Goal: Task Accomplishment & Management: Use online tool/utility

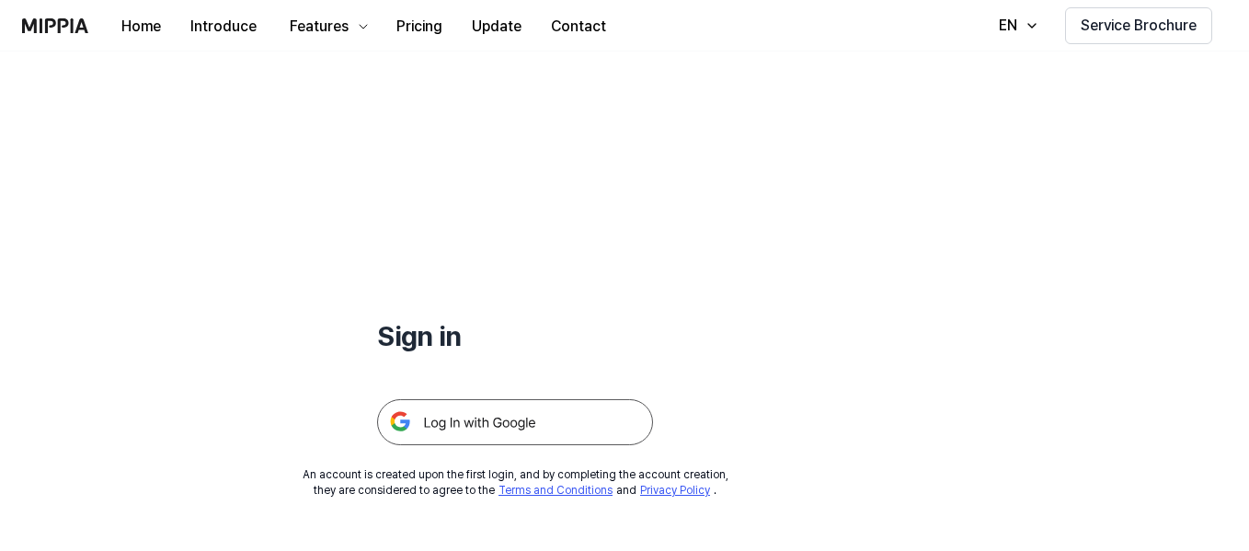
click at [475, 428] on img at bounding box center [515, 422] width 276 height 46
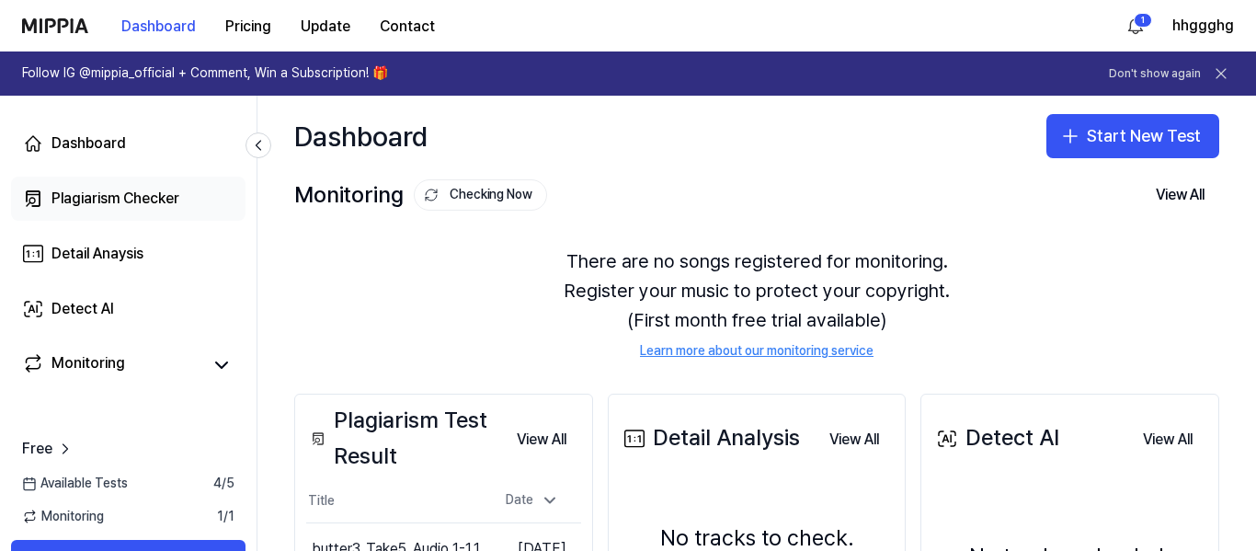
click at [138, 200] on div "Plagiarism Checker" at bounding box center [116, 199] width 128 height 22
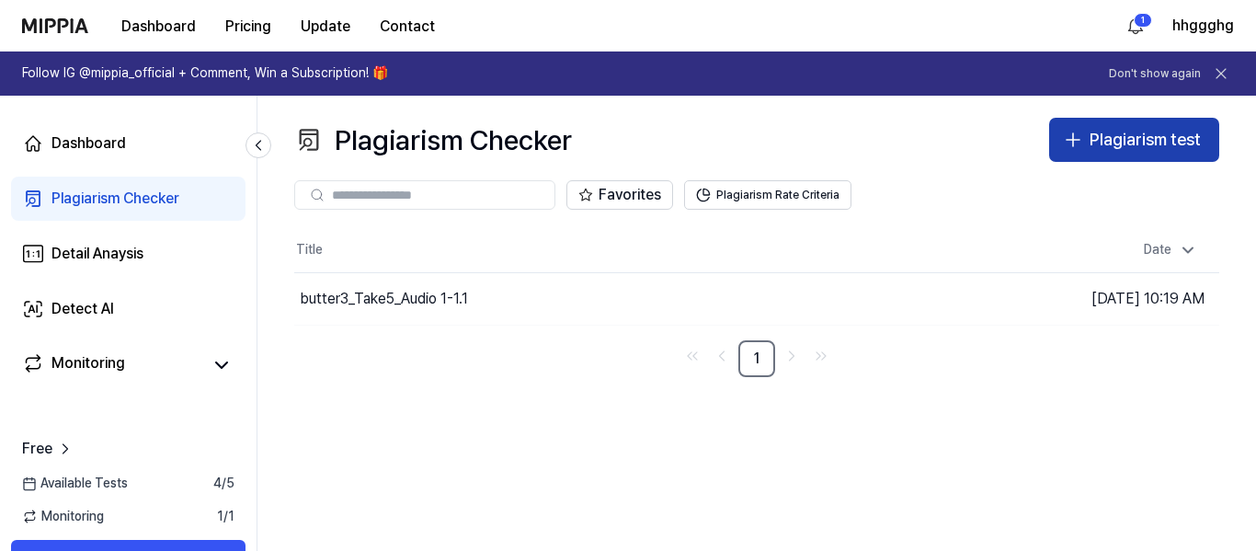
click at [1083, 135] on icon "button" at bounding box center [1073, 140] width 22 height 22
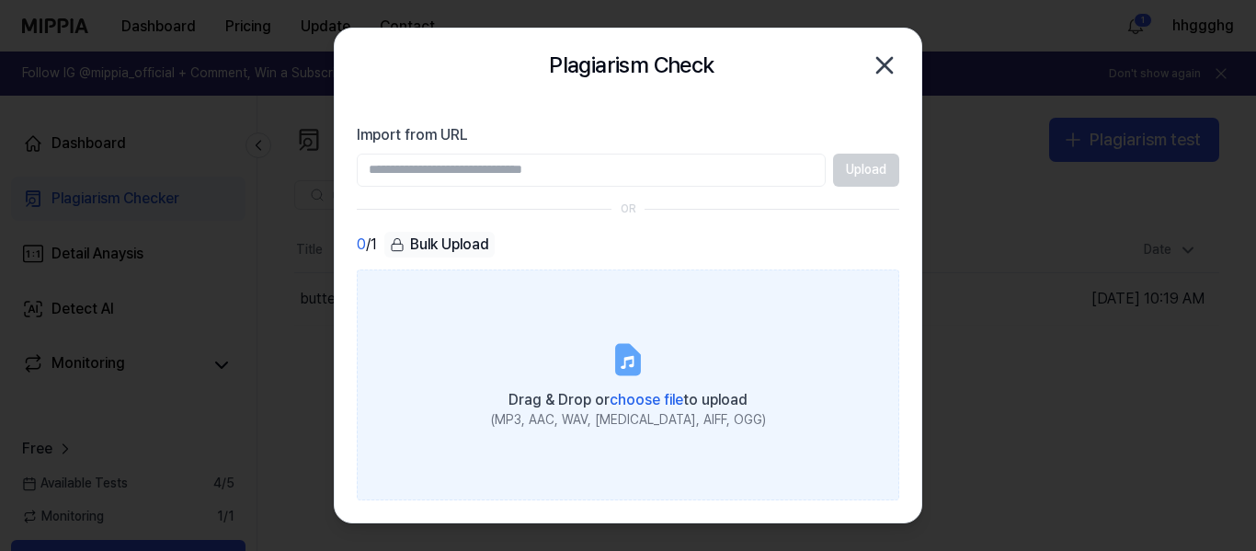
click at [636, 388] on div "Drag & Drop or choose file to upload" at bounding box center [628, 398] width 275 height 26
click at [0, 0] on input "Drag & Drop or choose file to upload (MP3, AAC, WAV, FLAC, AIFF, OGG)" at bounding box center [0, 0] width 0 height 0
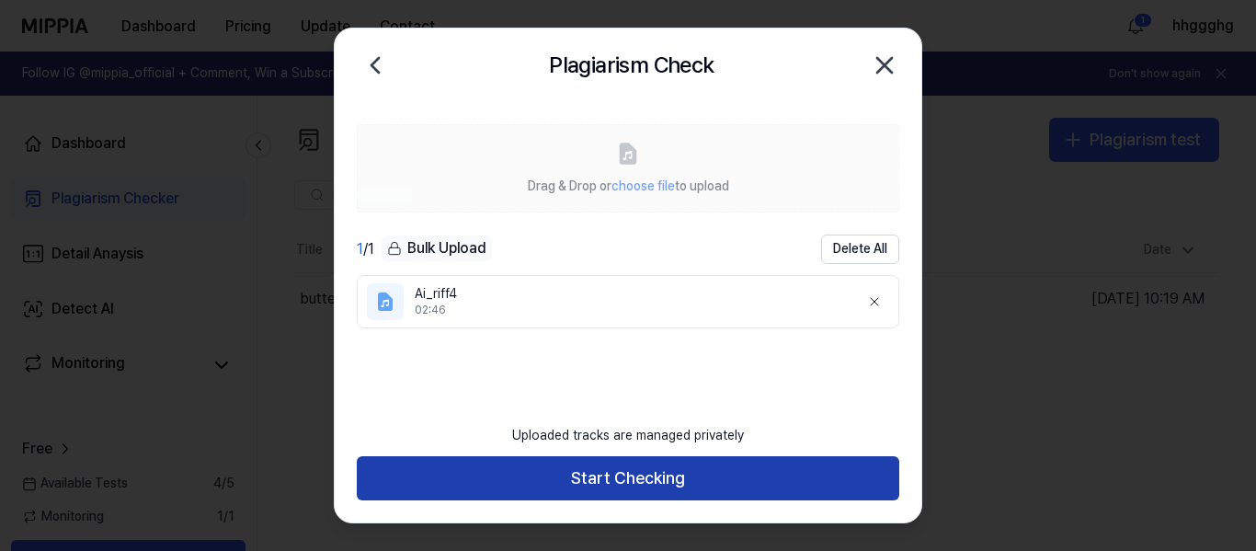
click at [660, 485] on button "Start Checking" at bounding box center [628, 478] width 543 height 44
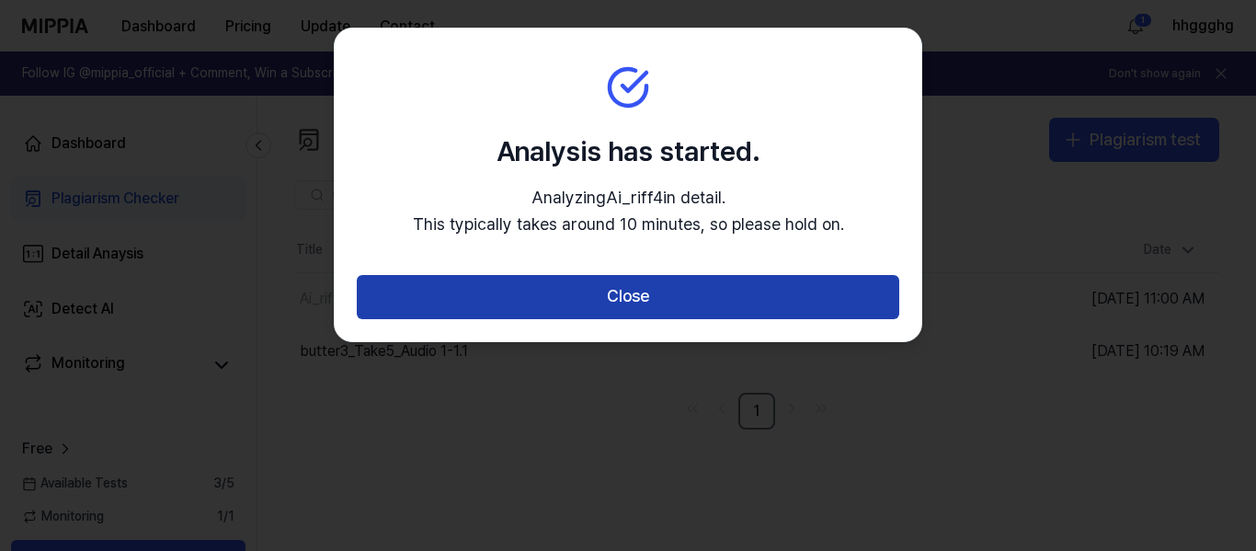
click at [676, 292] on button "Close" at bounding box center [628, 297] width 543 height 44
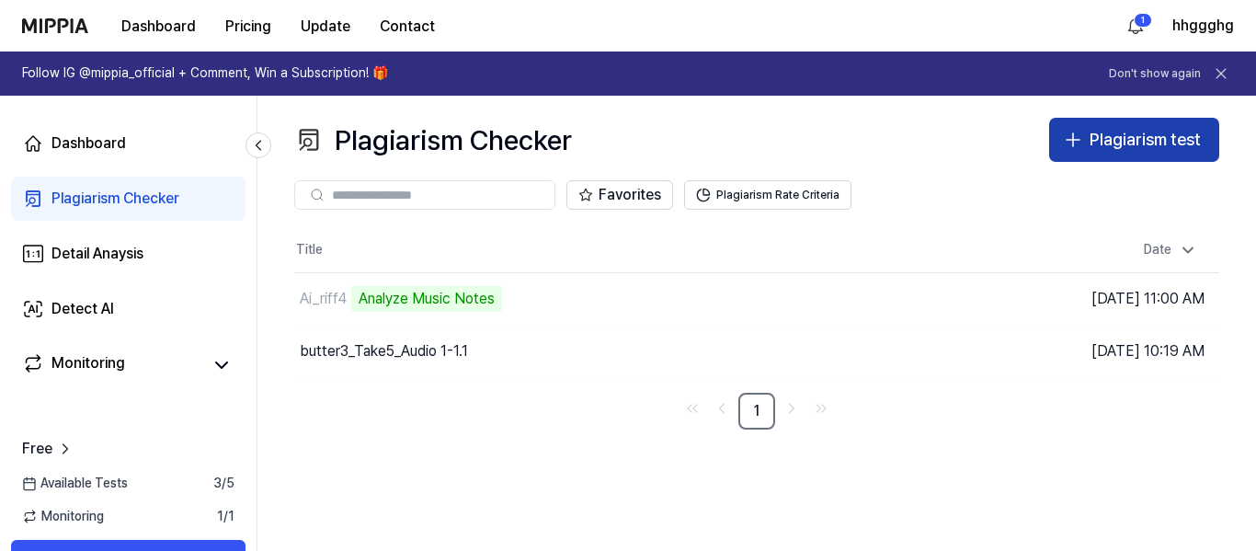
click at [1093, 146] on div "Plagiarism test" at bounding box center [1145, 140] width 111 height 27
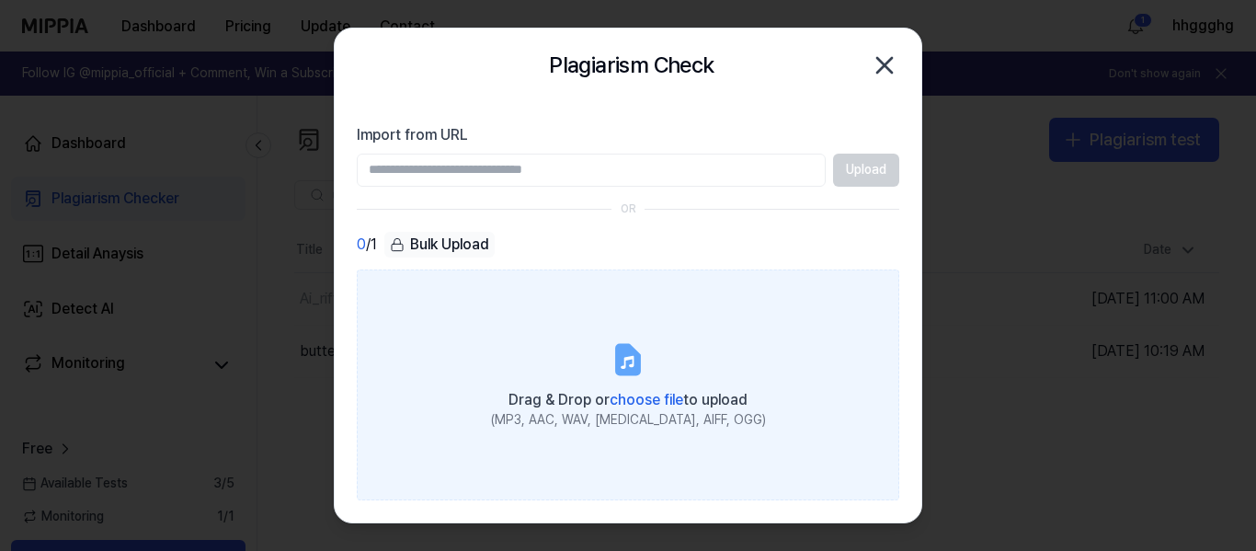
click at [629, 352] on icon at bounding box center [628, 359] width 22 height 29
click at [0, 0] on input "Drag & Drop or choose file to upload (MP3, AAC, WAV, FLAC, AIFF, OGG)" at bounding box center [0, 0] width 0 height 0
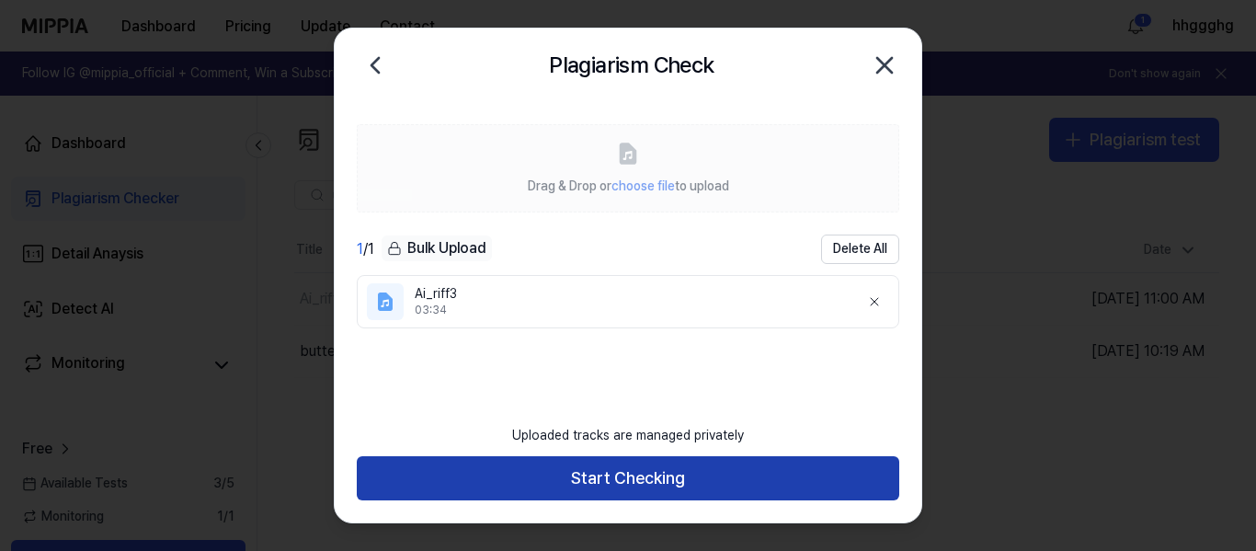
click at [762, 480] on button "Start Checking" at bounding box center [628, 478] width 543 height 44
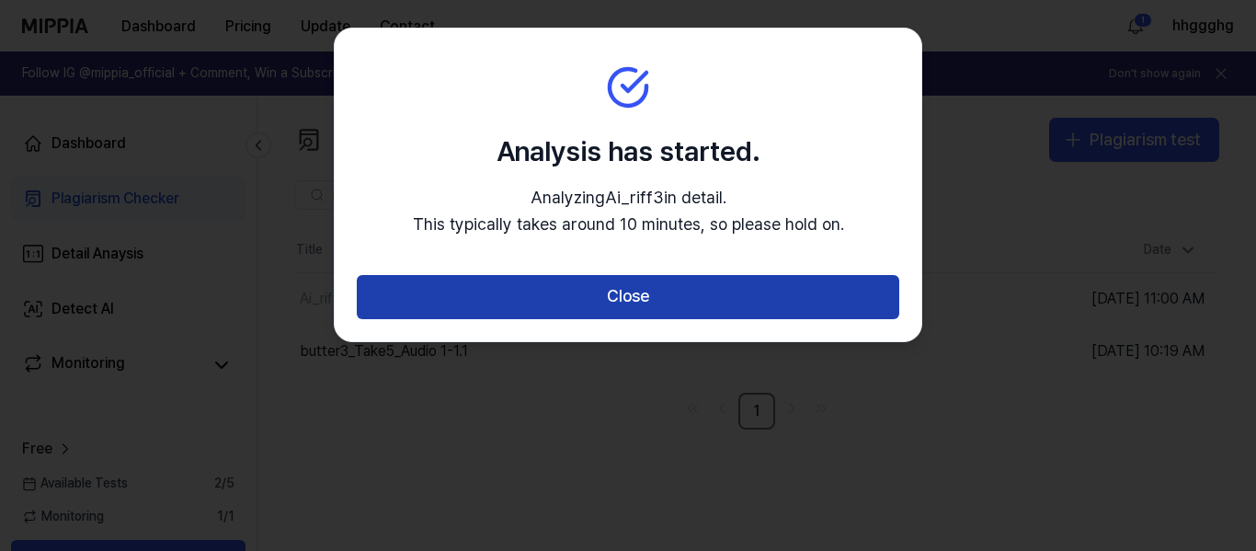
click at [703, 312] on button "Close" at bounding box center [628, 297] width 543 height 44
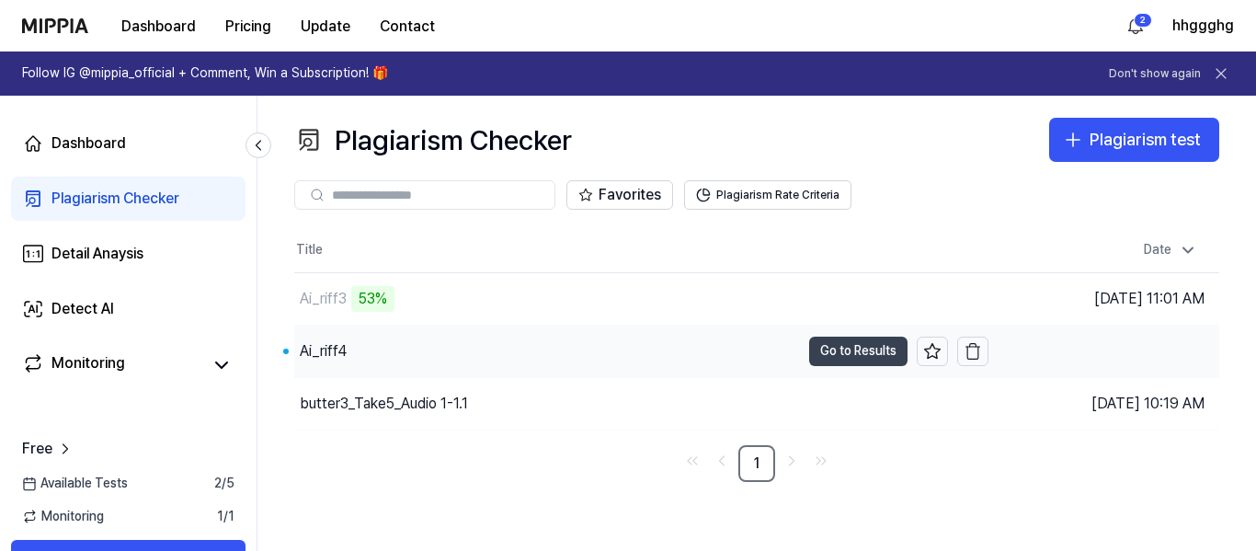
click at [837, 352] on button "Go to Results" at bounding box center [858, 351] width 98 height 29
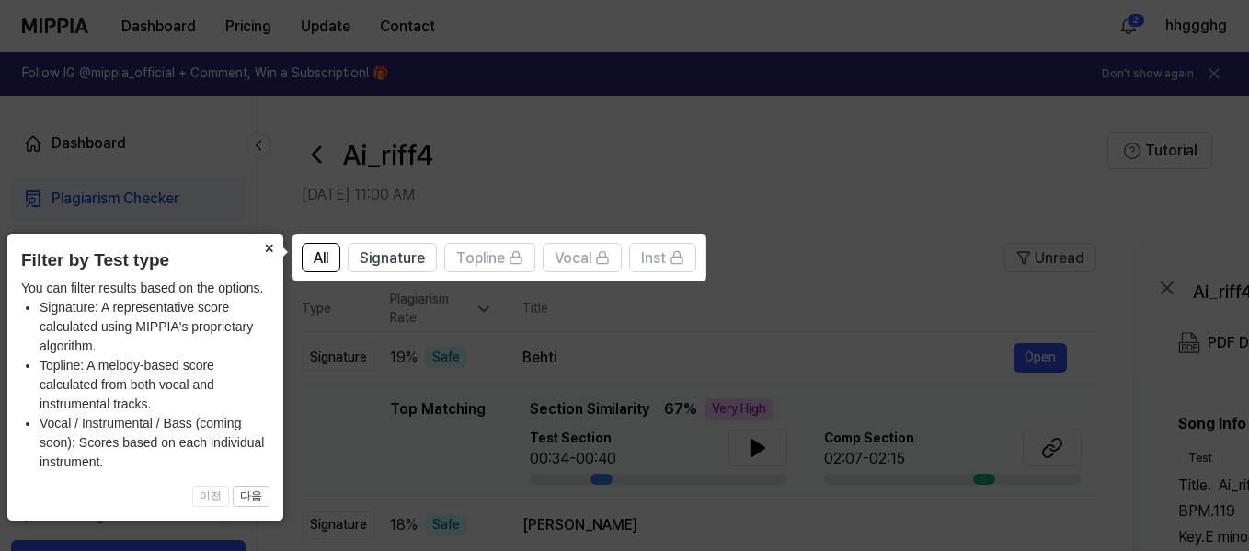
click at [270, 246] on button "×" at bounding box center [268, 247] width 29 height 26
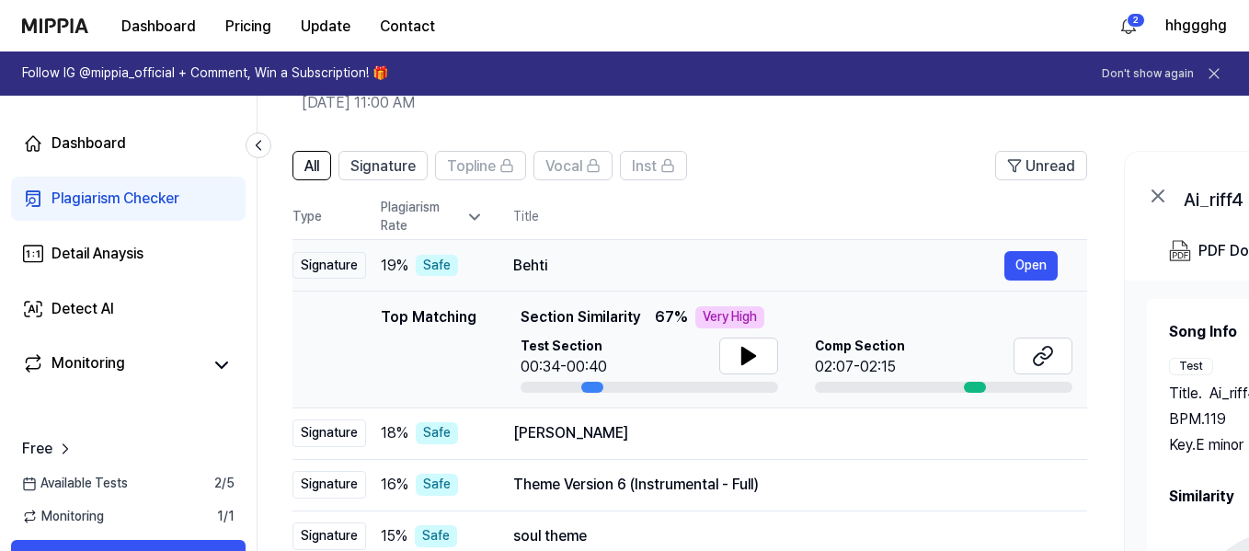
scroll to position [0, 23]
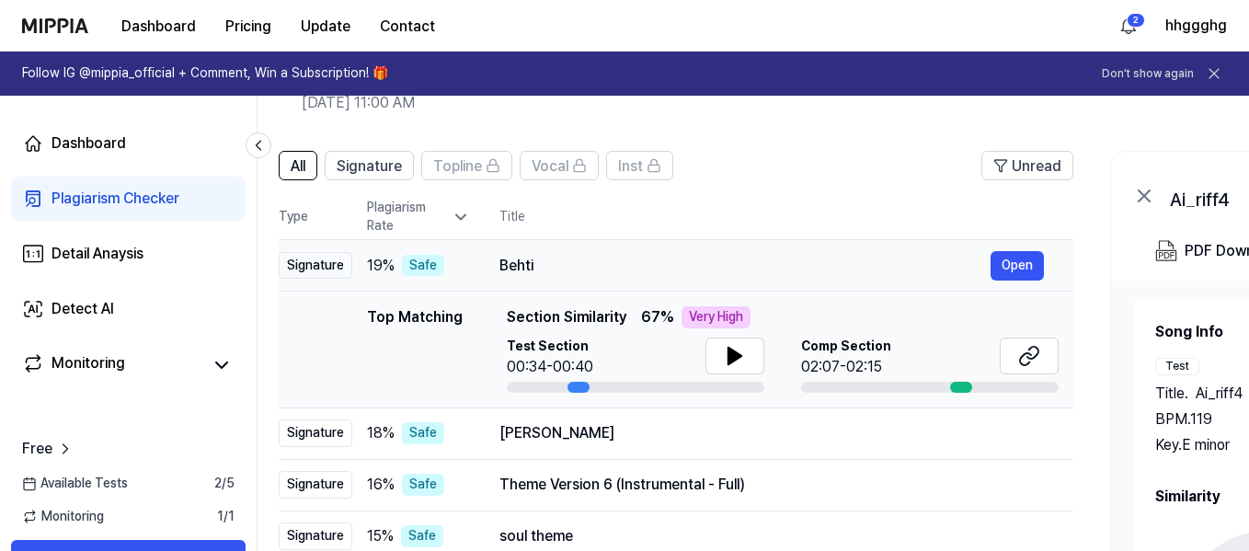
drag, startPoint x: 612, startPoint y: 265, endPoint x: 589, endPoint y: 264, distance: 23.0
click at [589, 264] on div "Behti" at bounding box center [744, 266] width 491 height 22
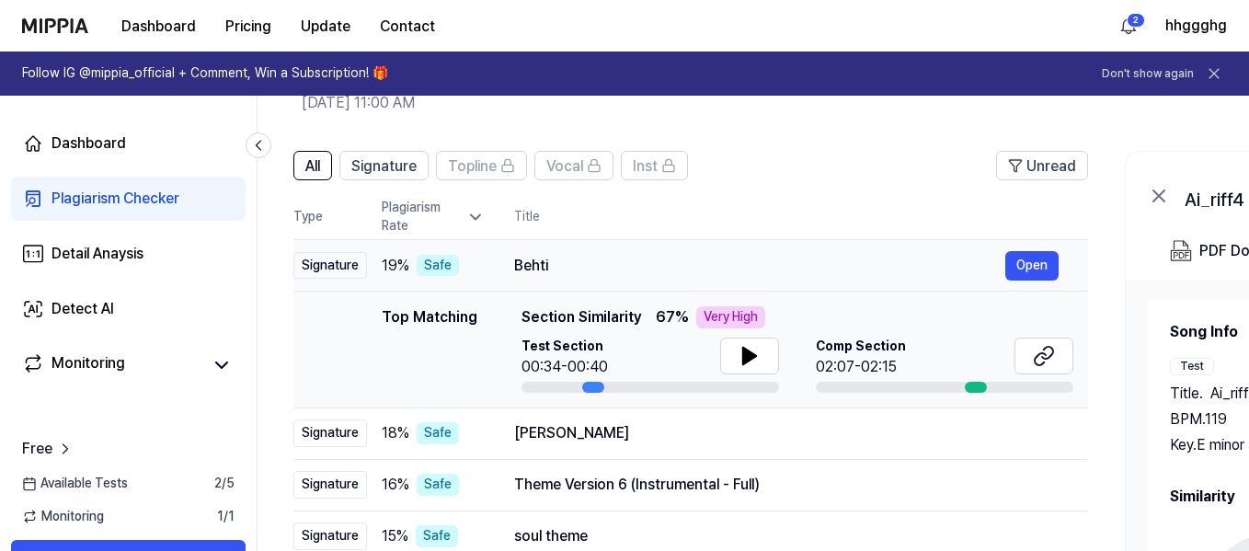
scroll to position [0, 7]
drag, startPoint x: 505, startPoint y: 264, endPoint x: 521, endPoint y: 264, distance: 15.6
click at [521, 264] on div "Behti" at bounding box center [760, 266] width 491 height 22
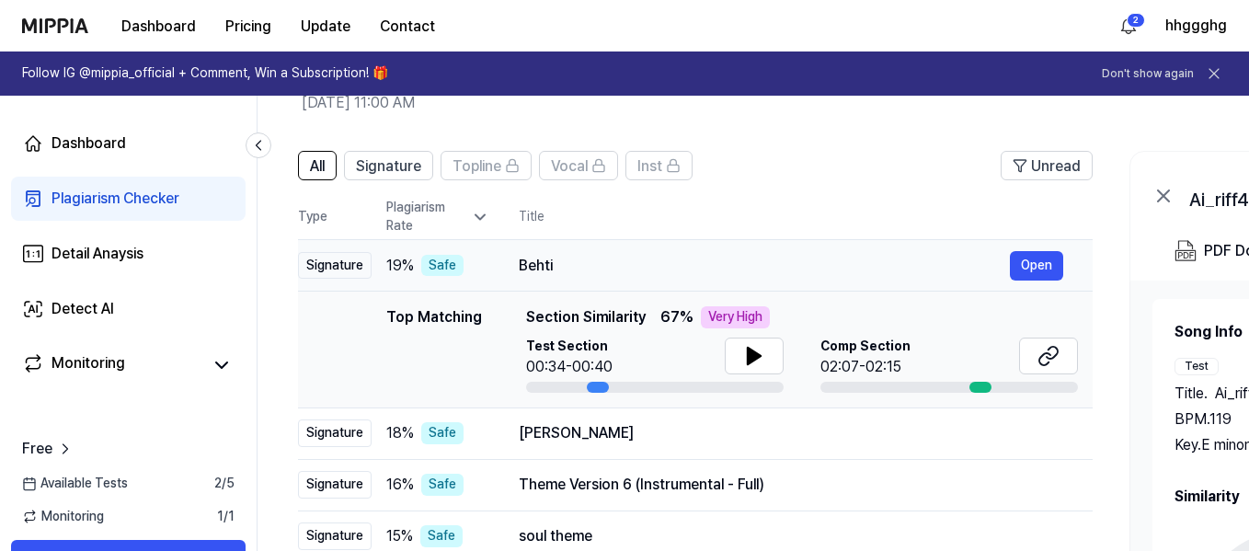
scroll to position [0, 0]
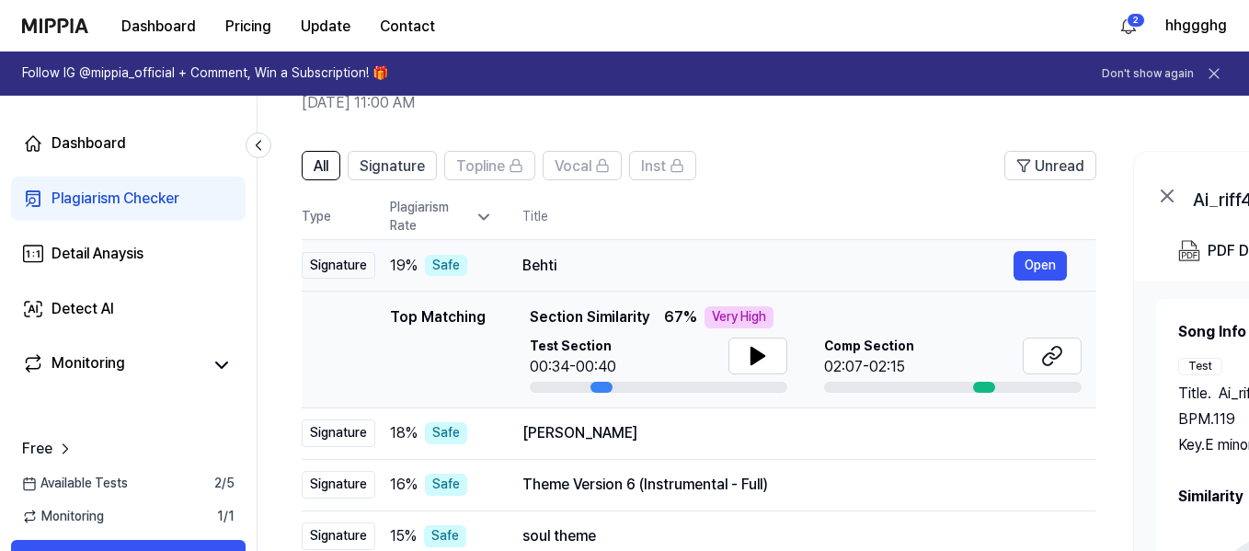
drag, startPoint x: 518, startPoint y: 263, endPoint x: 551, endPoint y: 258, distance: 33.4
click at [533, 262] on div "Behti" at bounding box center [767, 266] width 491 height 22
click at [556, 259] on div "Behti" at bounding box center [767, 266] width 491 height 22
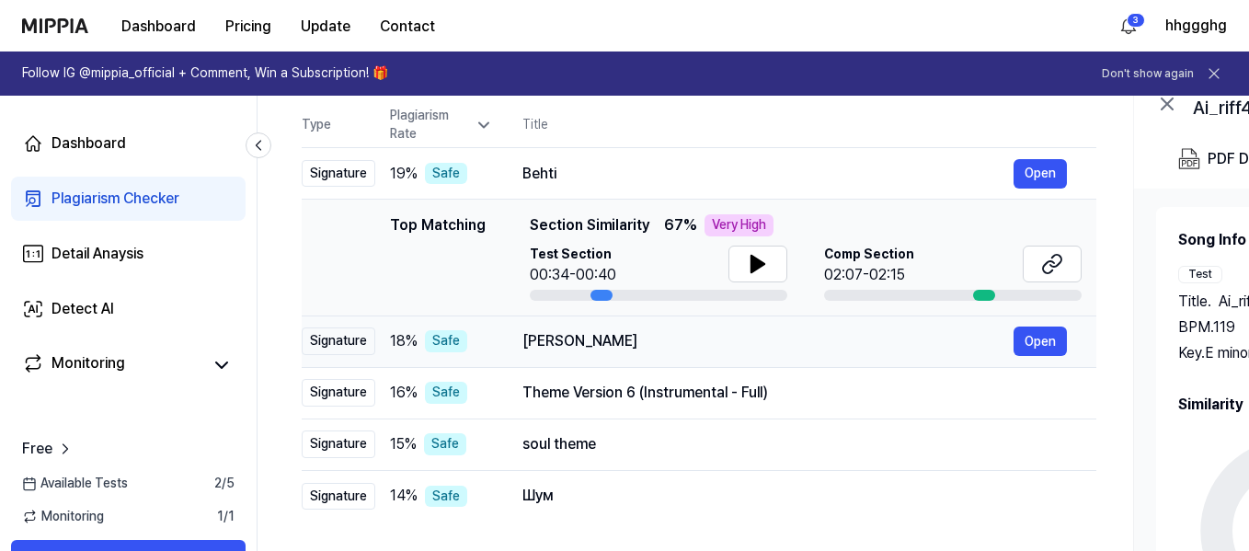
scroll to position [276, 0]
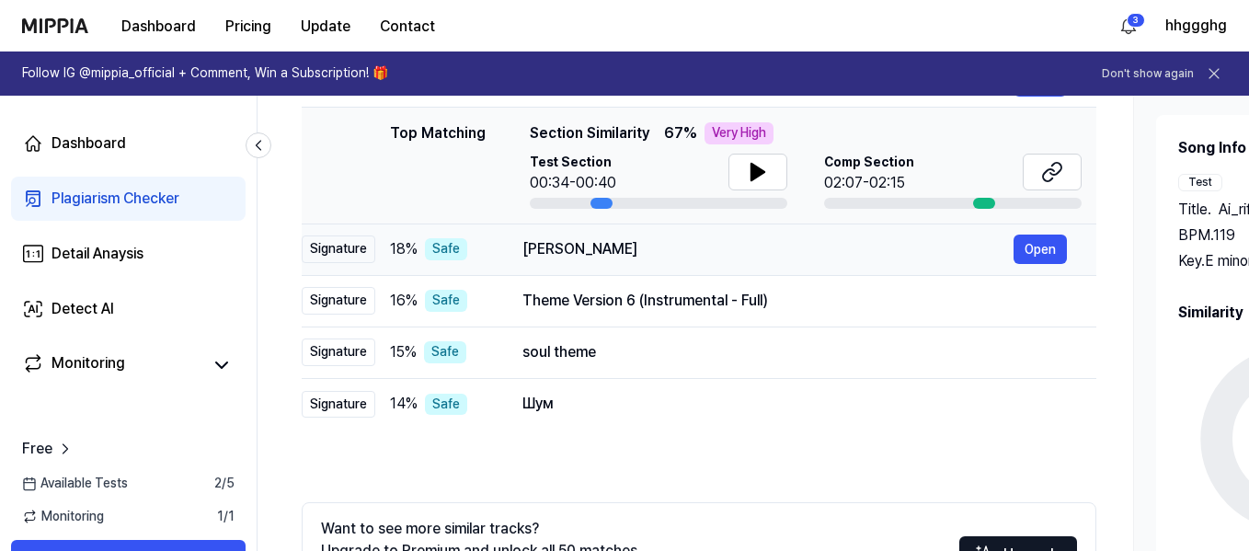
click at [699, 258] on div "Billie Jean" at bounding box center [767, 249] width 491 height 22
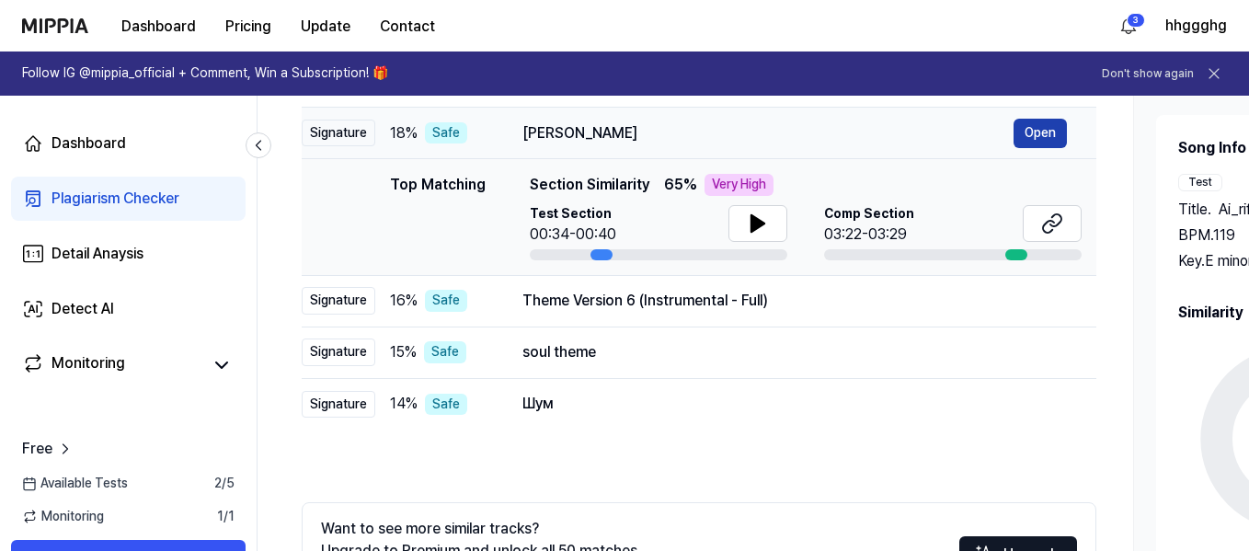
click at [1053, 133] on button "Open" at bounding box center [1040, 133] width 53 height 29
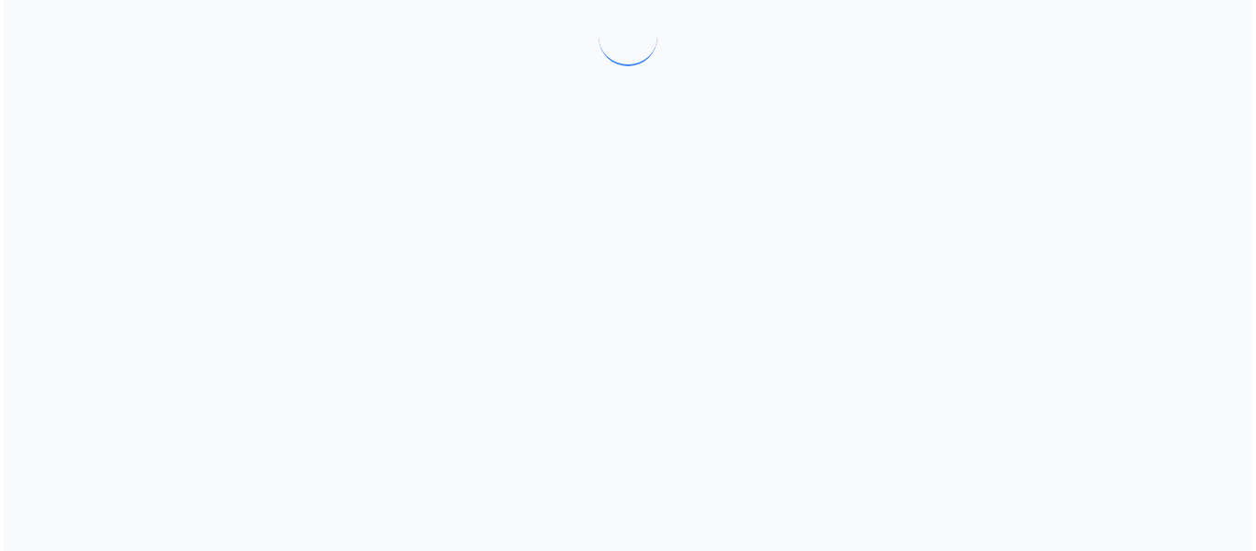
scroll to position [0, 0]
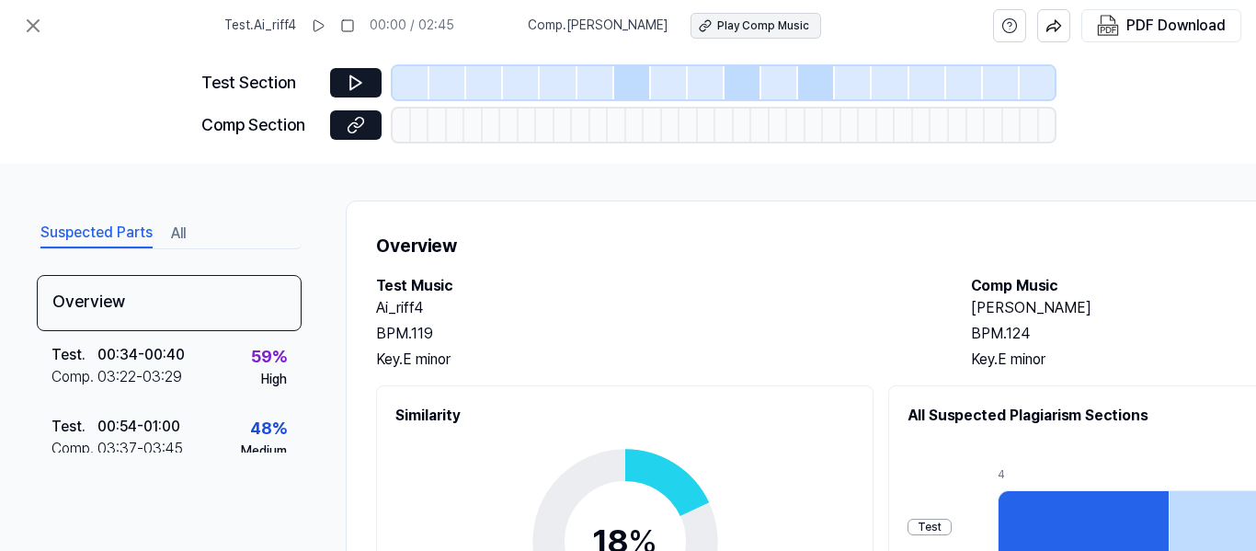
click at [738, 29] on div "Play Comp Music" at bounding box center [763, 26] width 92 height 16
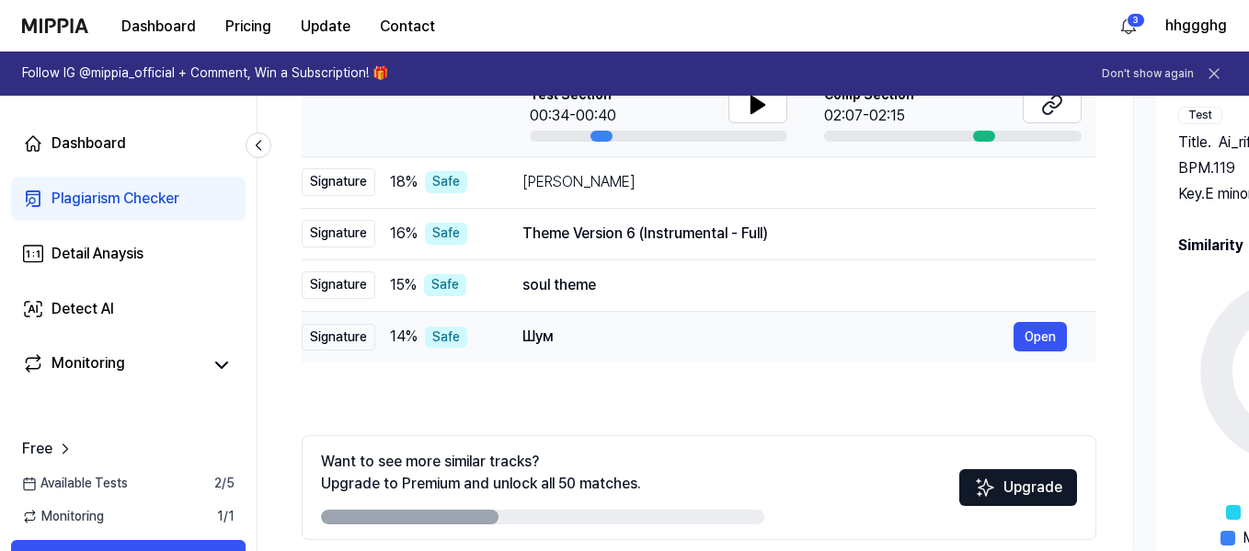
scroll to position [368, 0]
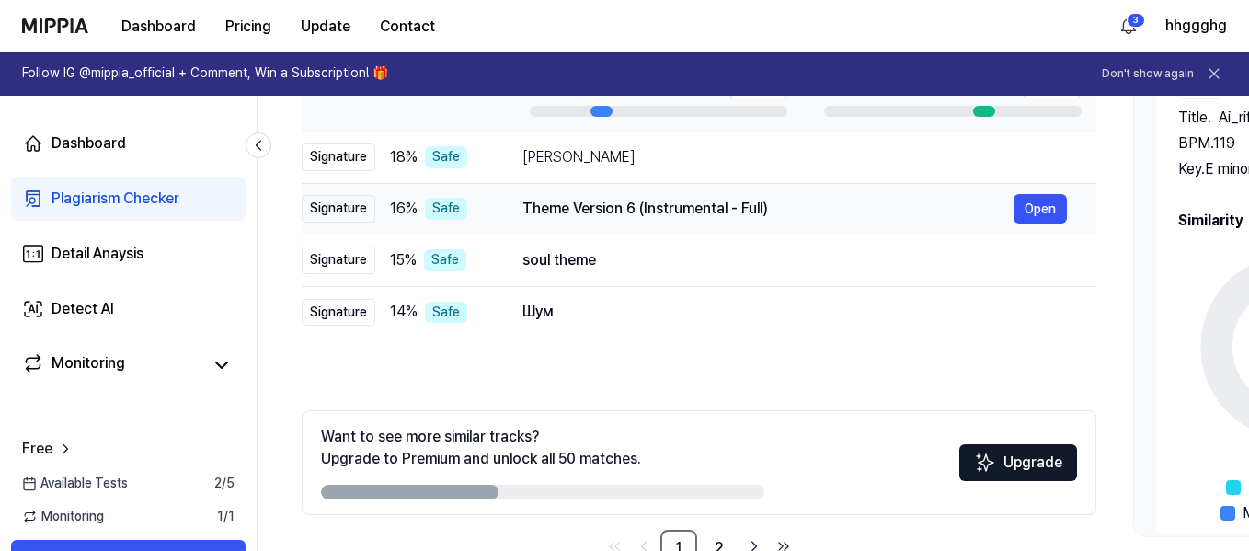
click at [646, 215] on div "Theme Version 6 (Instrumental - Full)" at bounding box center [767, 209] width 491 height 22
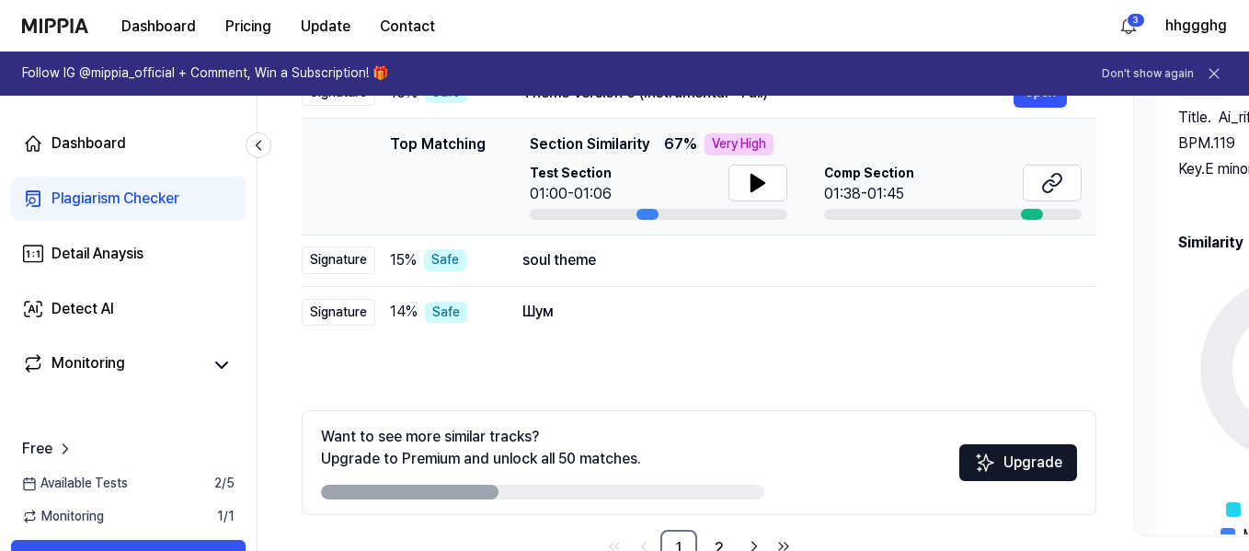
scroll to position [276, 0]
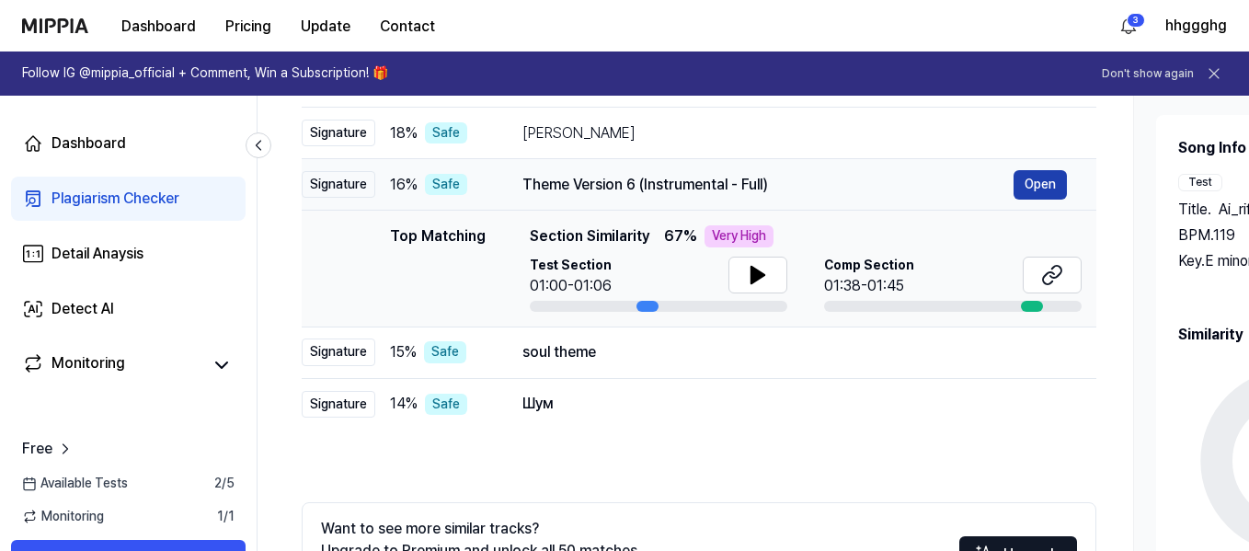
click at [1038, 184] on button "Open" at bounding box center [1040, 184] width 53 height 29
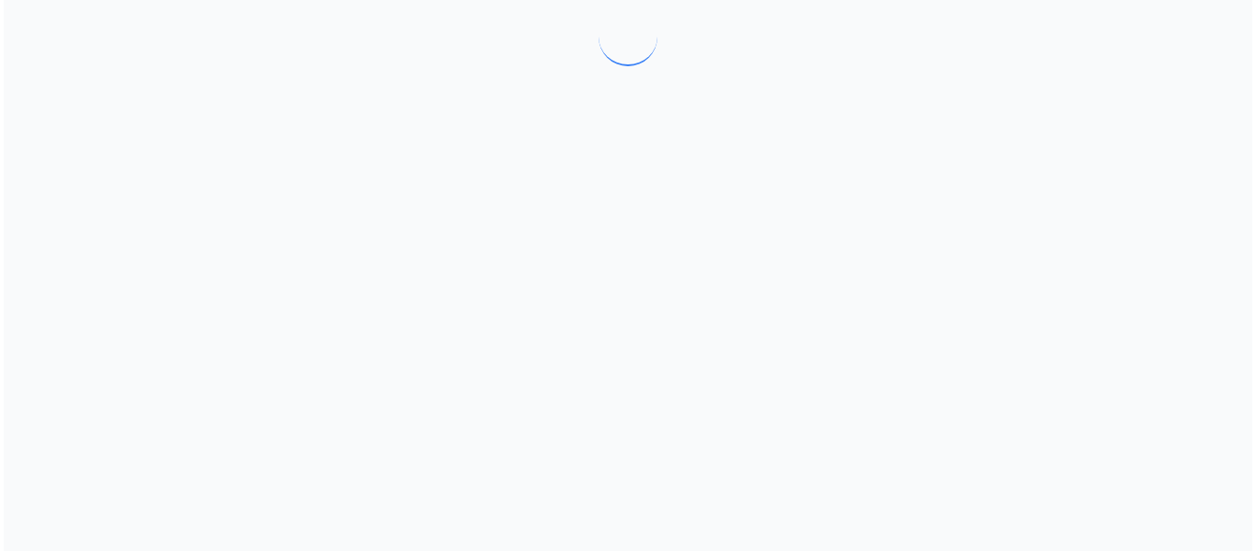
scroll to position [0, 0]
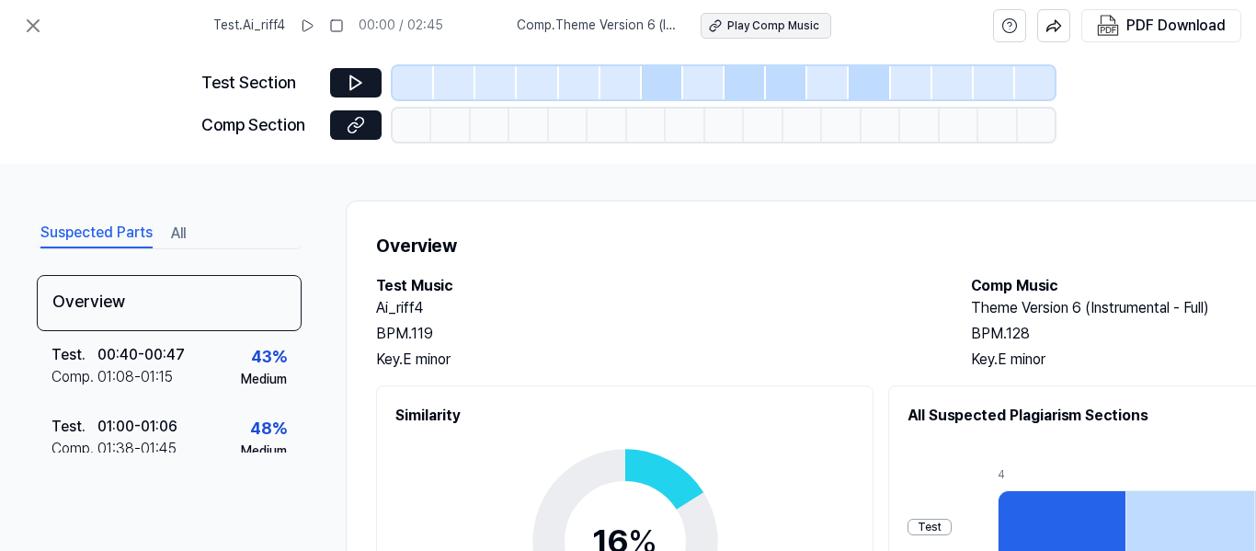
click at [784, 24] on div "Play Comp Music" at bounding box center [773, 26] width 92 height 16
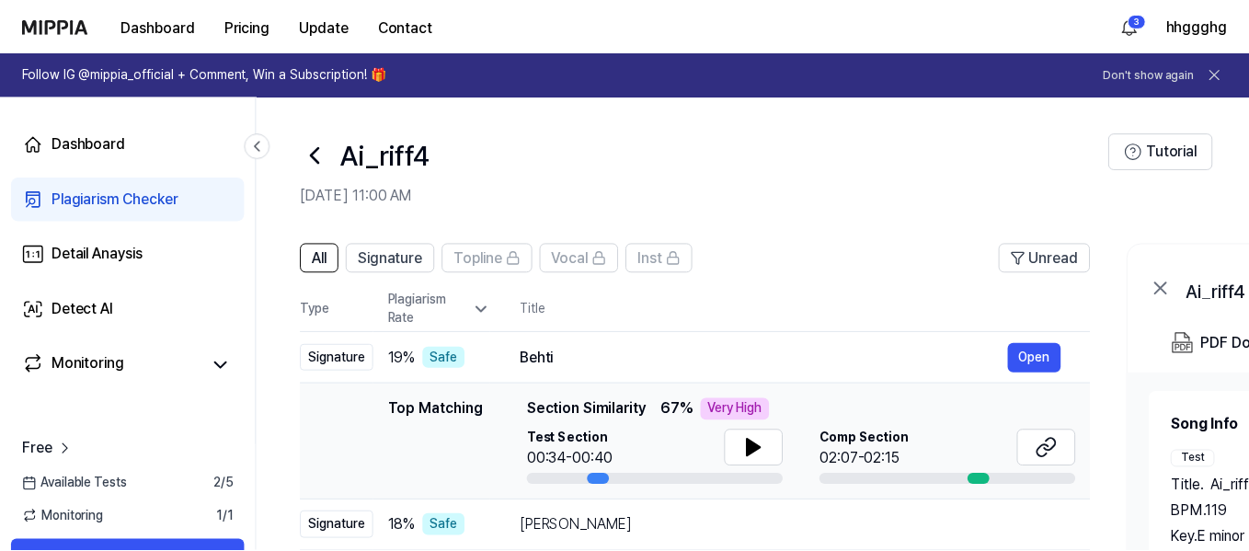
scroll to position [276, 0]
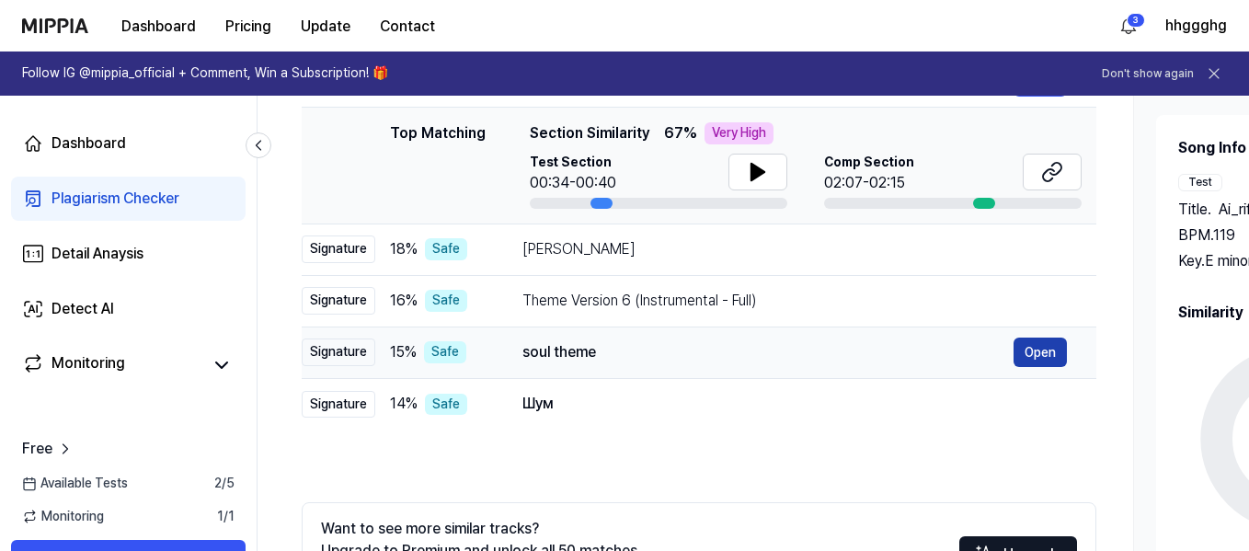
click at [1056, 349] on button "Open" at bounding box center [1040, 352] width 53 height 29
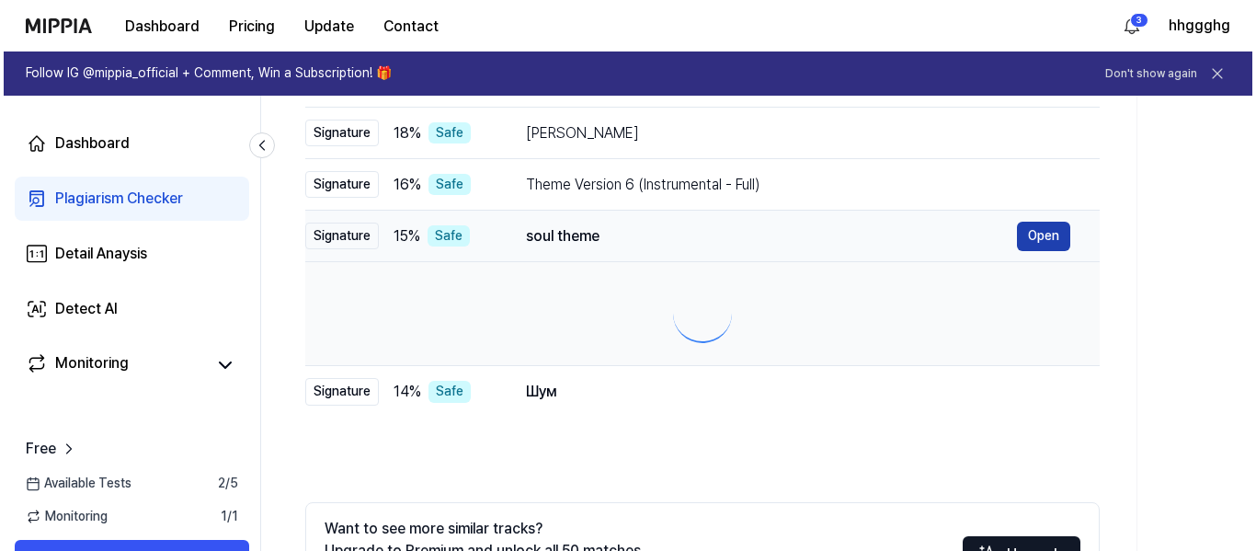
scroll to position [0, 0]
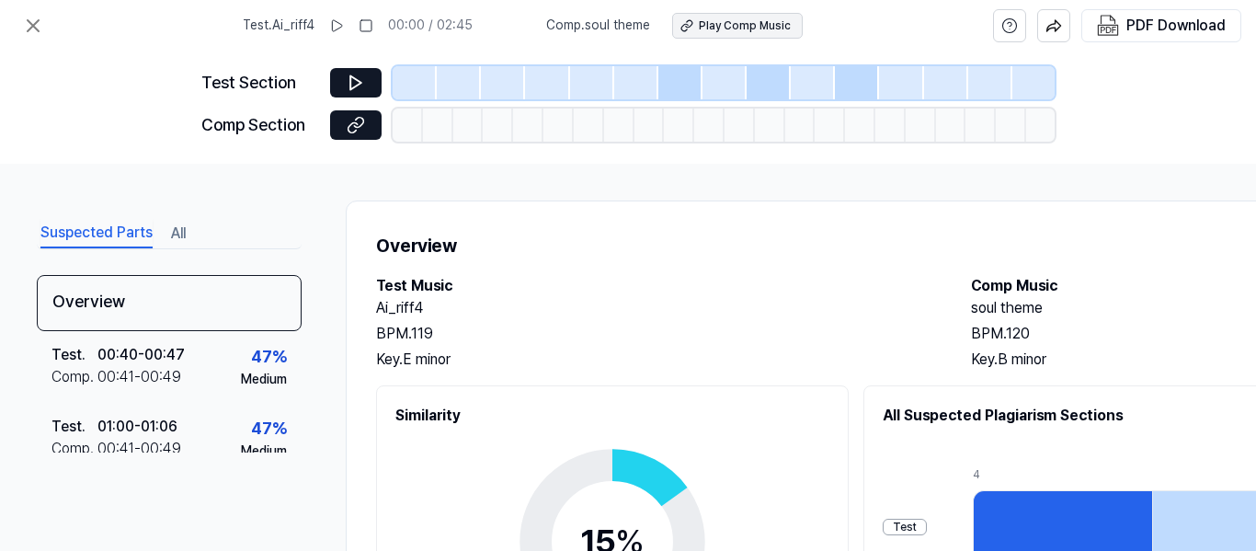
click at [737, 17] on button "Play Comp Music" at bounding box center [737, 26] width 131 height 26
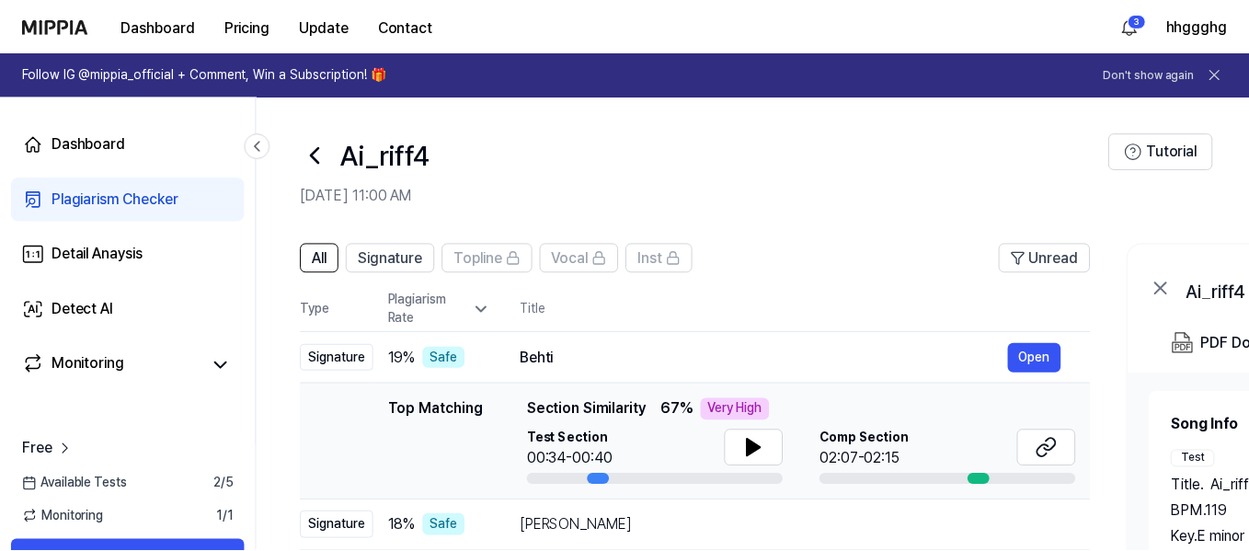
scroll to position [276, 0]
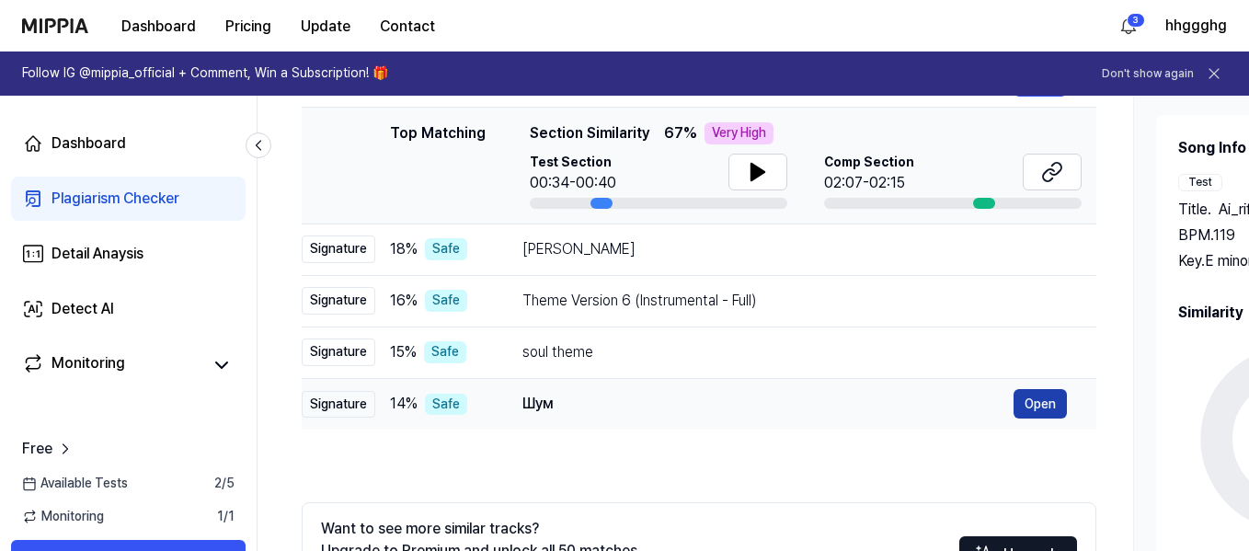
click at [1045, 401] on button "Open" at bounding box center [1040, 403] width 53 height 29
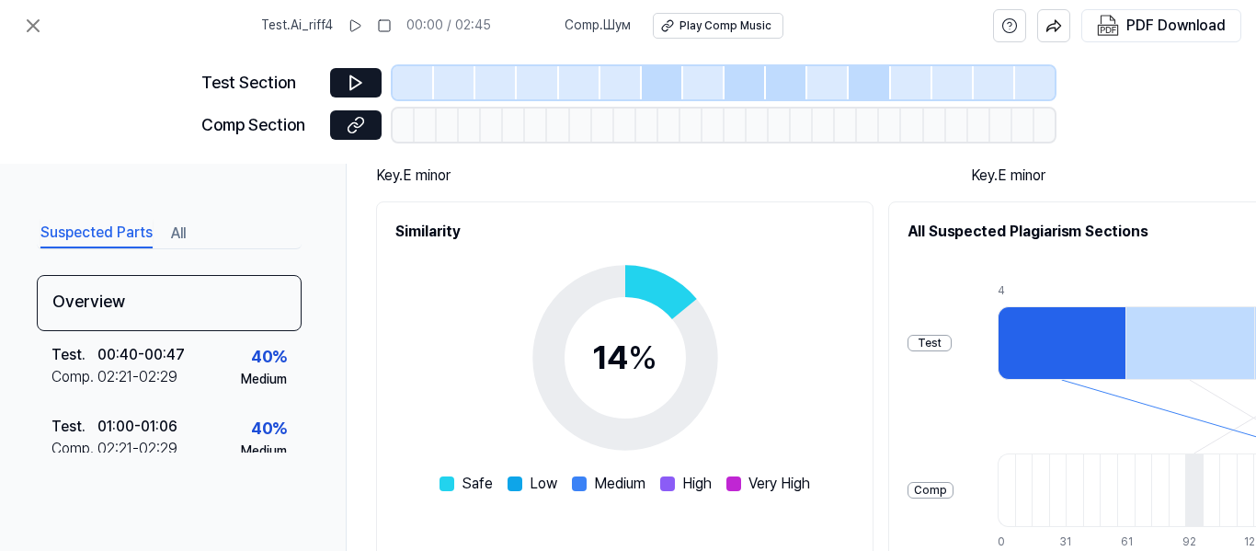
scroll to position [0, 0]
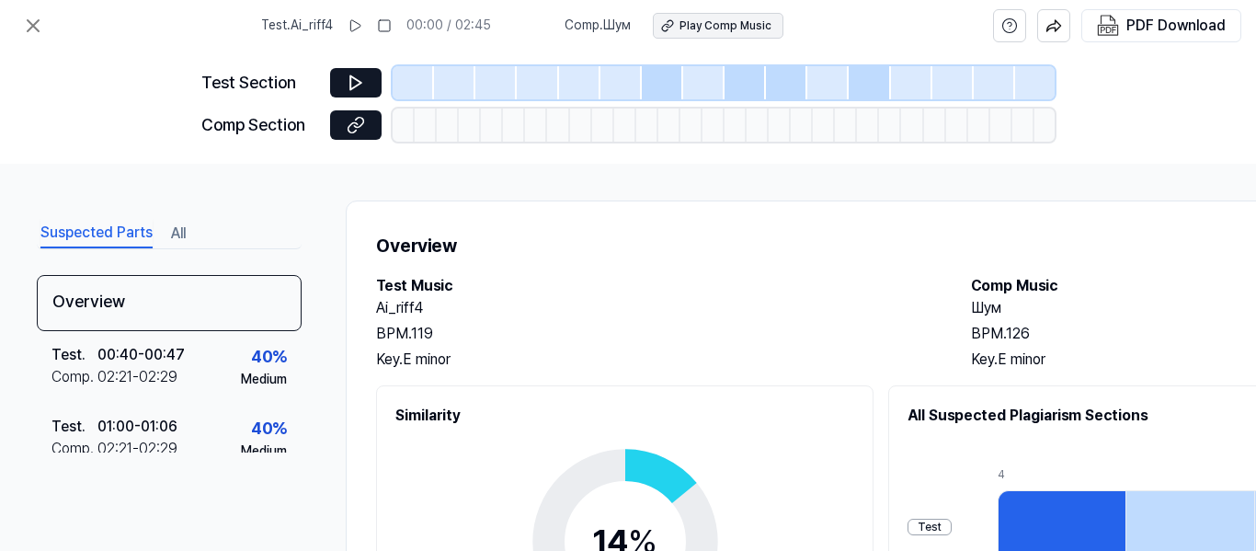
click at [740, 25] on div "Play Comp Music" at bounding box center [726, 26] width 92 height 16
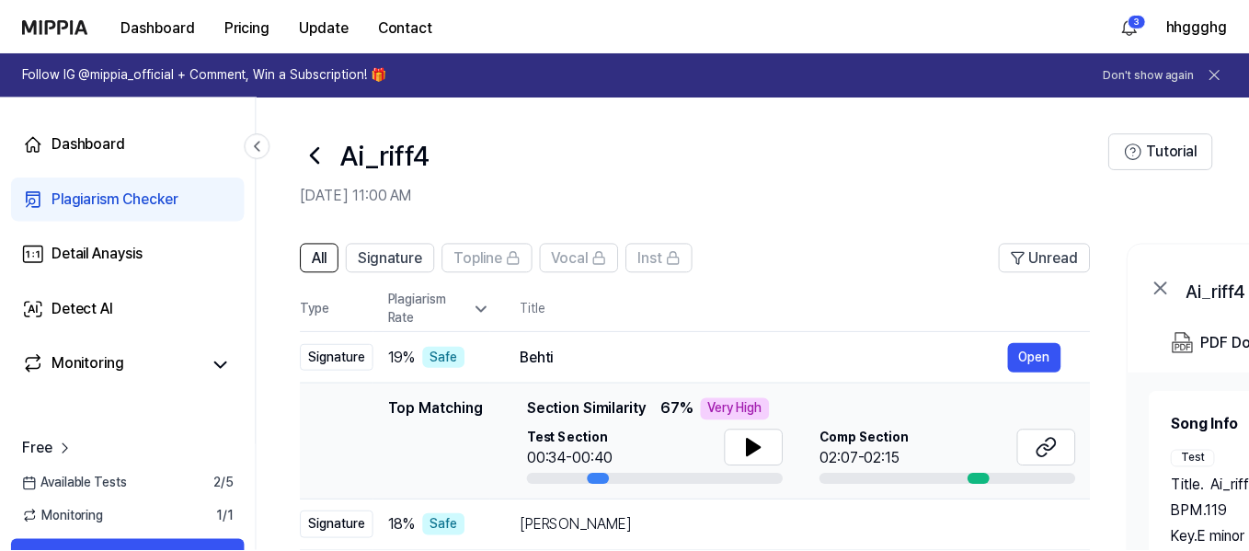
scroll to position [276, 0]
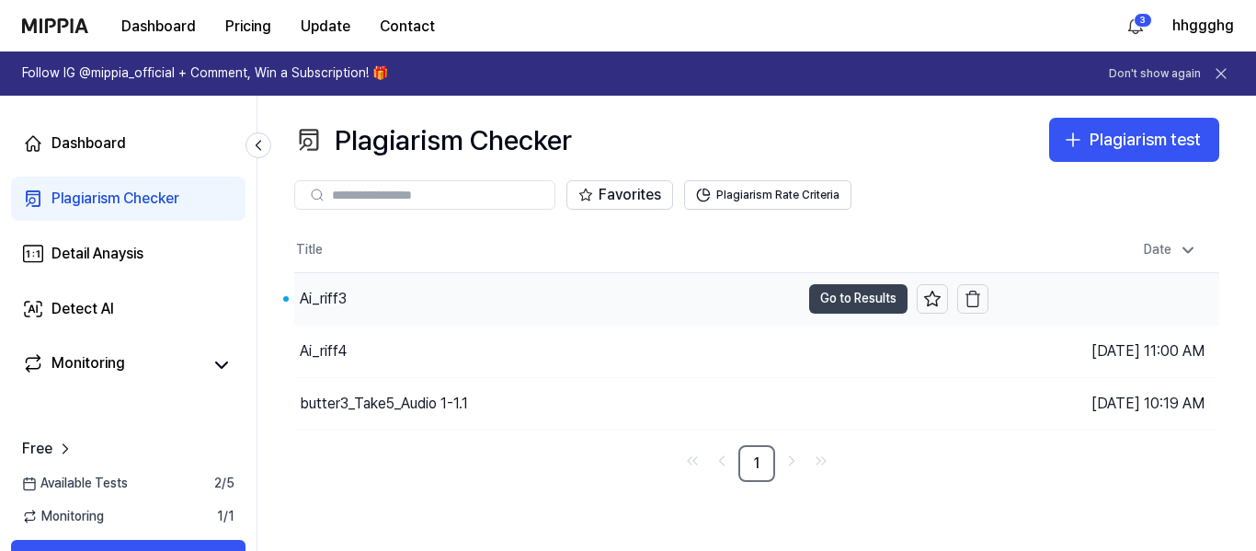
click at [873, 294] on button "Go to Results" at bounding box center [858, 298] width 98 height 29
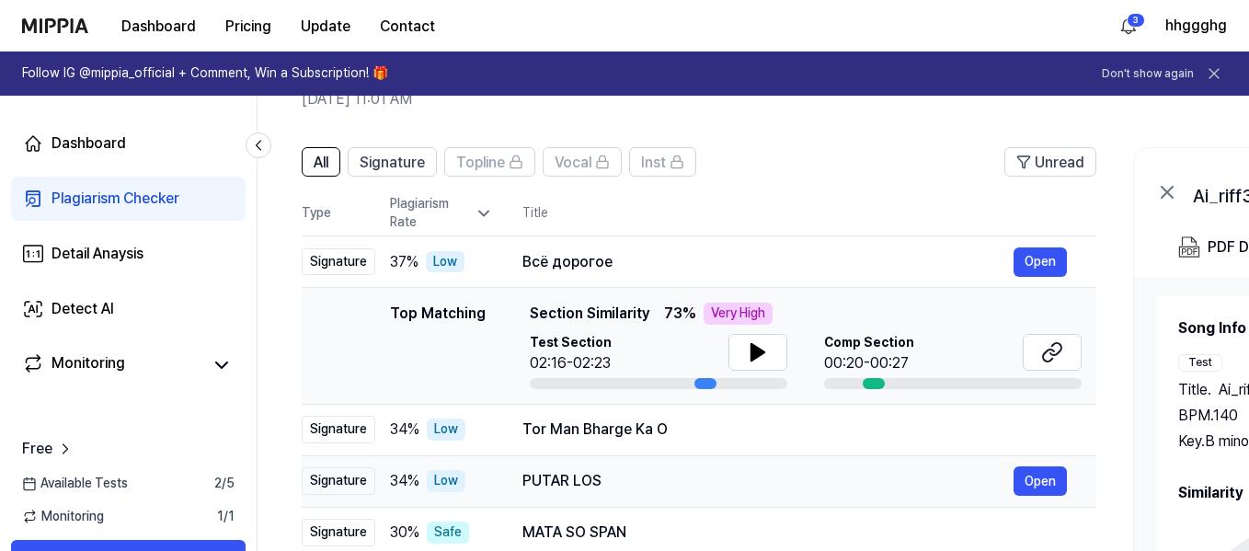
scroll to position [92, 0]
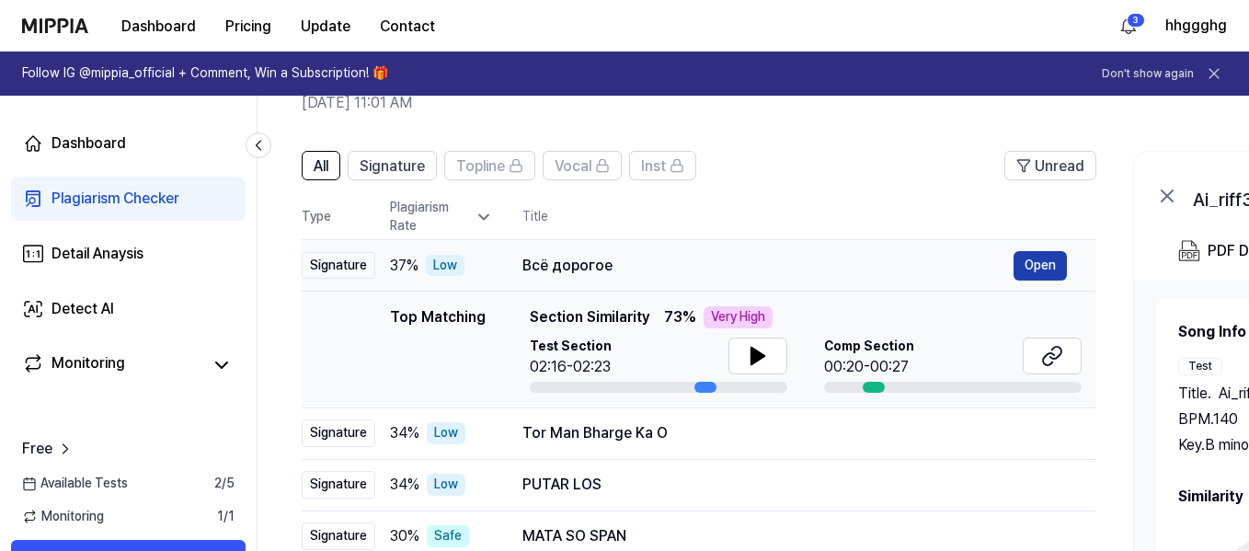
click at [1031, 256] on button "Open" at bounding box center [1040, 265] width 53 height 29
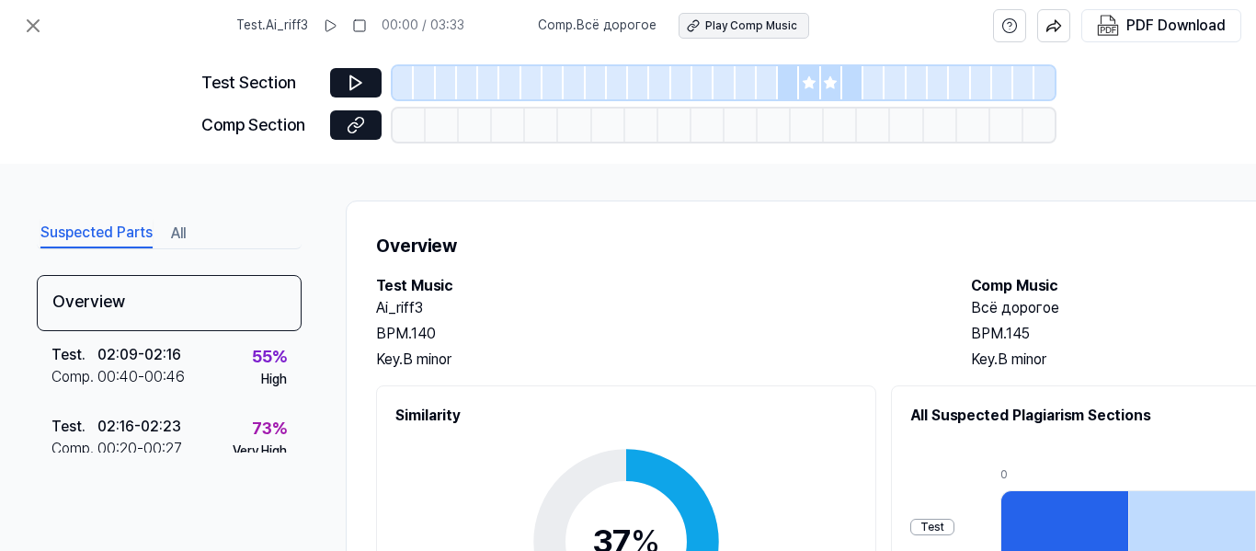
click at [717, 29] on div "Play Comp Music" at bounding box center [751, 26] width 92 height 16
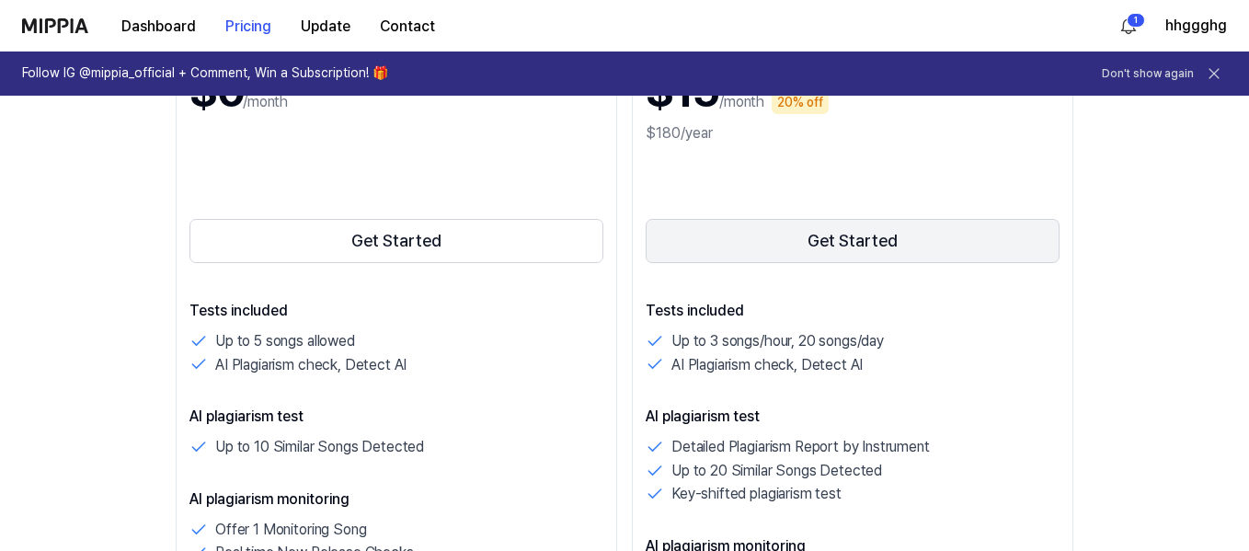
scroll to position [368, 0]
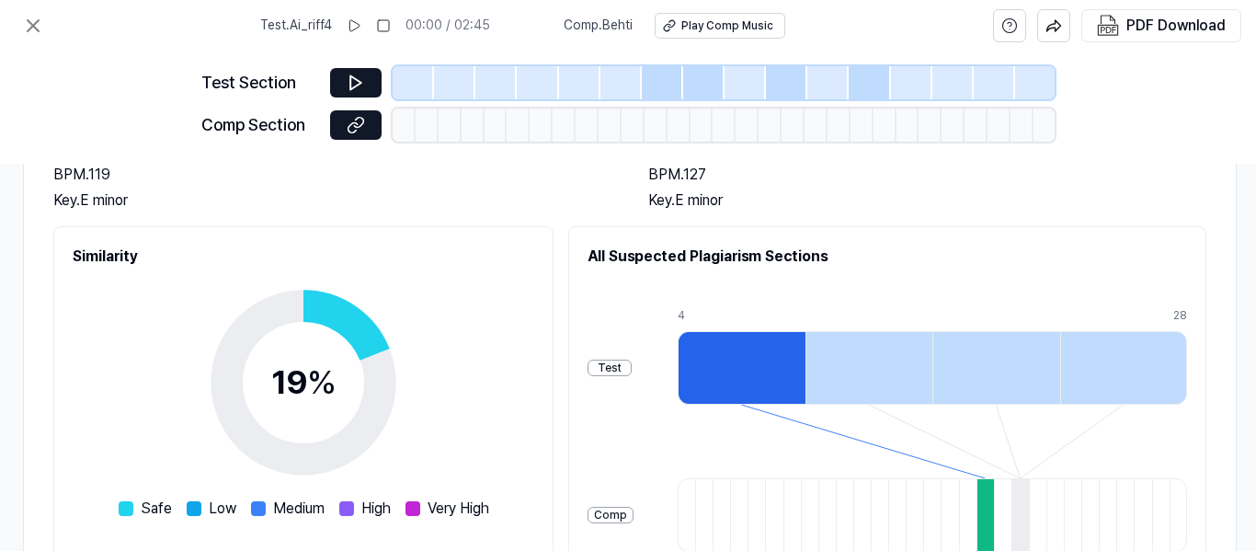
scroll to position [0, 323]
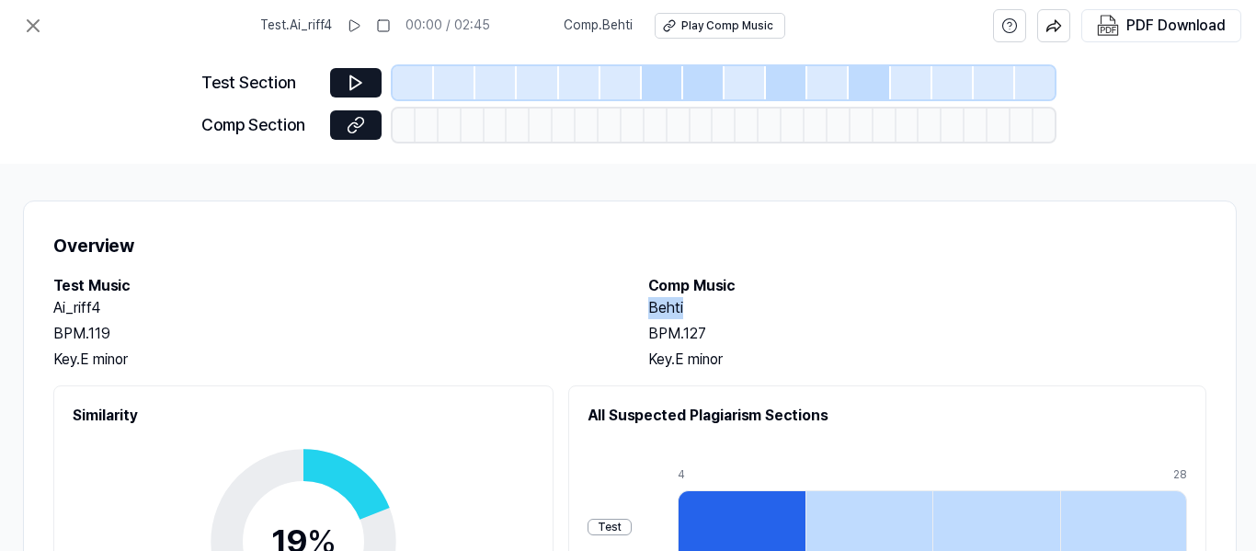
drag, startPoint x: 695, startPoint y: 310, endPoint x: 642, endPoint y: 299, distance: 54.5
click at [642, 299] on div "Test Music Ai_riff4 BPM. 119 Key. E minor Comp Music Behti BPM. 127 Key. E minor" at bounding box center [629, 323] width 1153 height 96
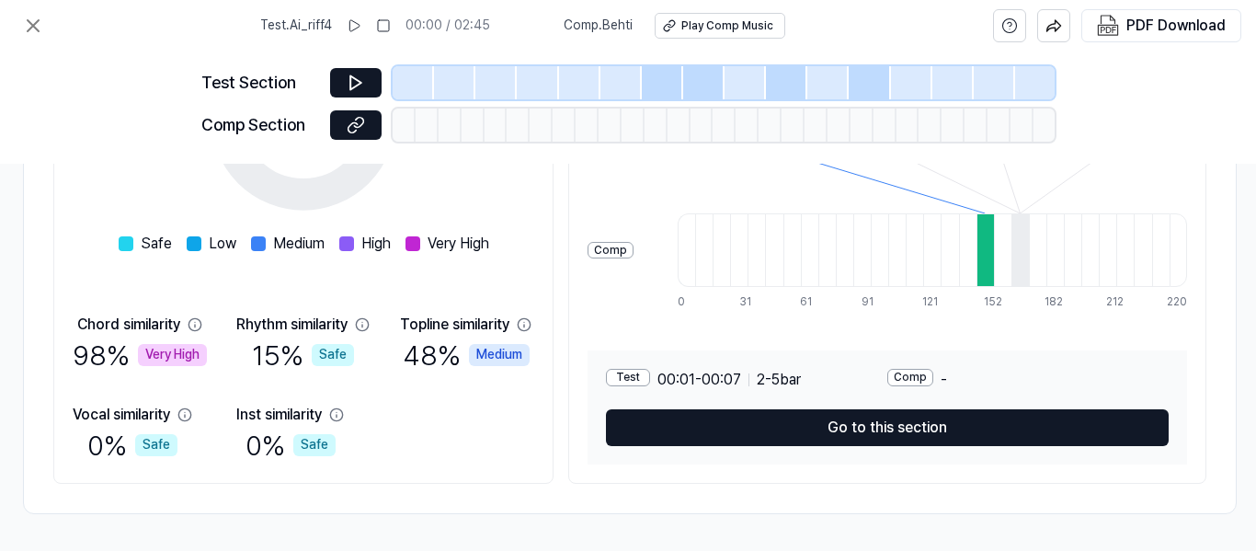
scroll to position [431, 323]
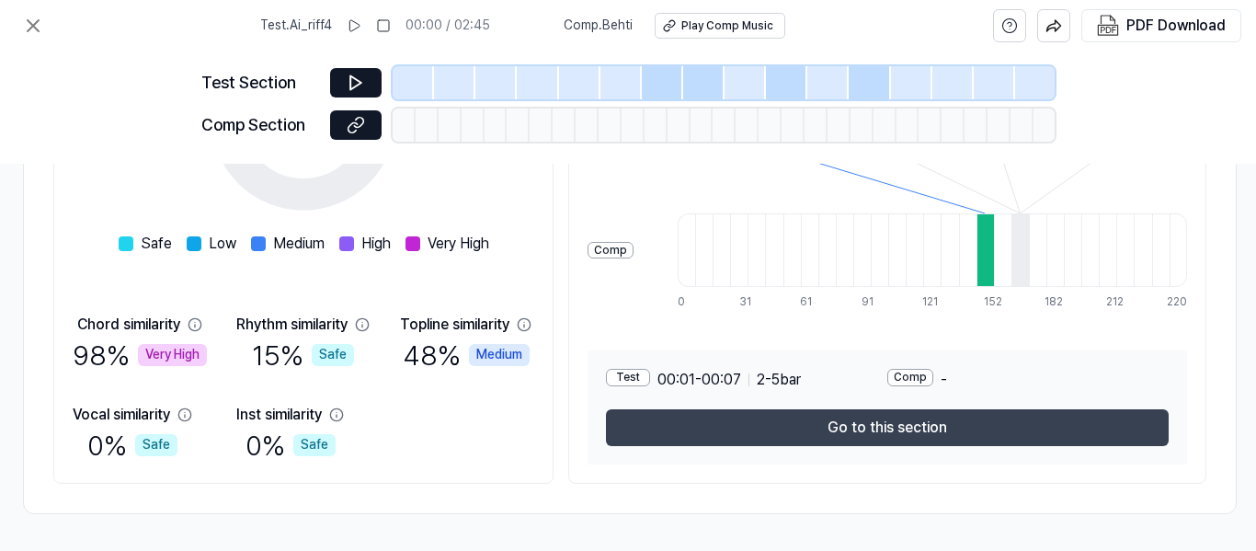
click at [909, 409] on button "Go to this section" at bounding box center [887, 427] width 563 height 37
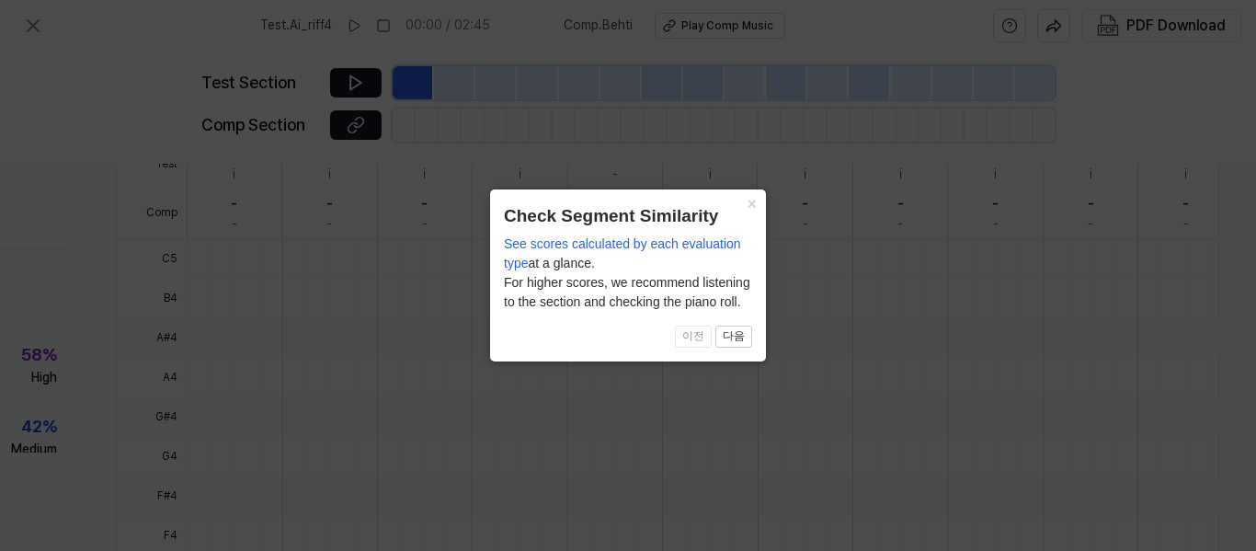
scroll to position [680, 237]
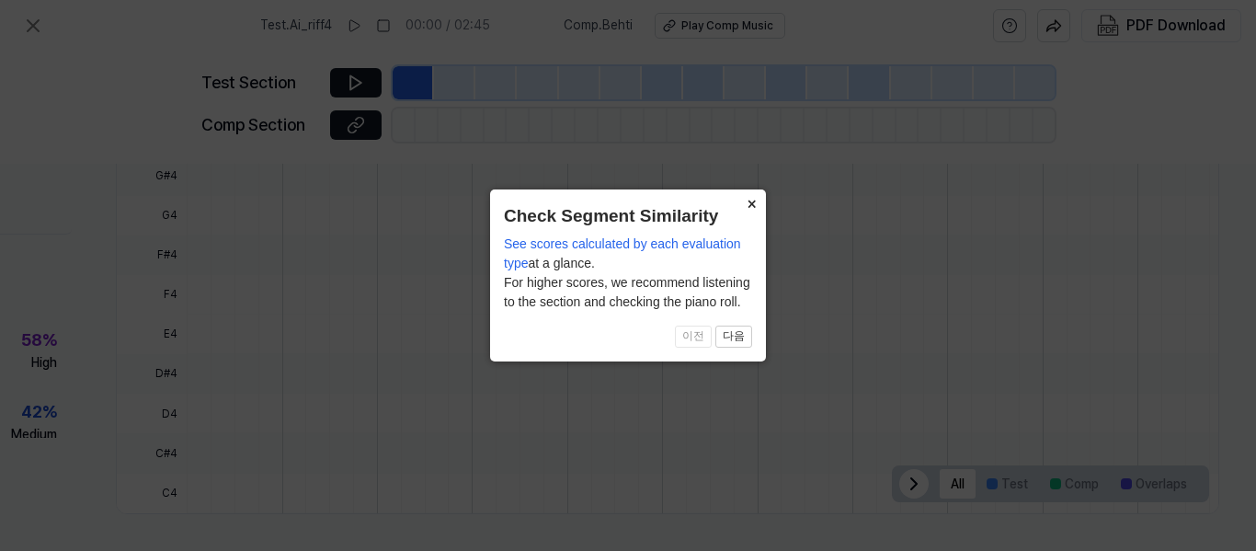
click at [750, 195] on button "×" at bounding box center [751, 202] width 29 height 26
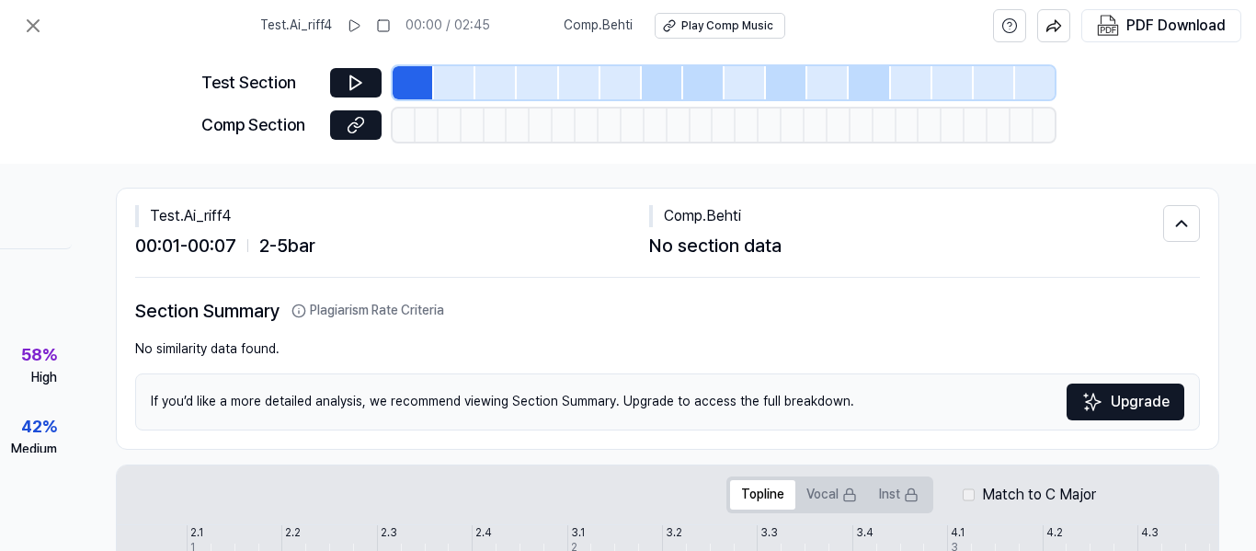
scroll to position [0, 237]
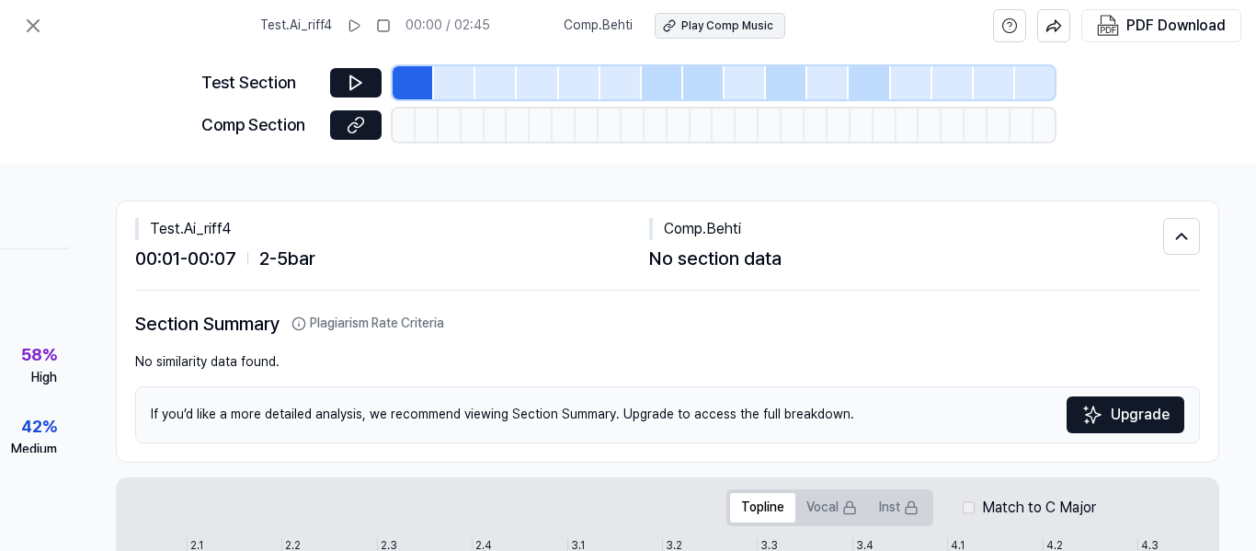
click at [708, 23] on div "Play Comp Music" at bounding box center [728, 26] width 92 height 16
